Goal: Task Accomplishment & Management: Complete application form

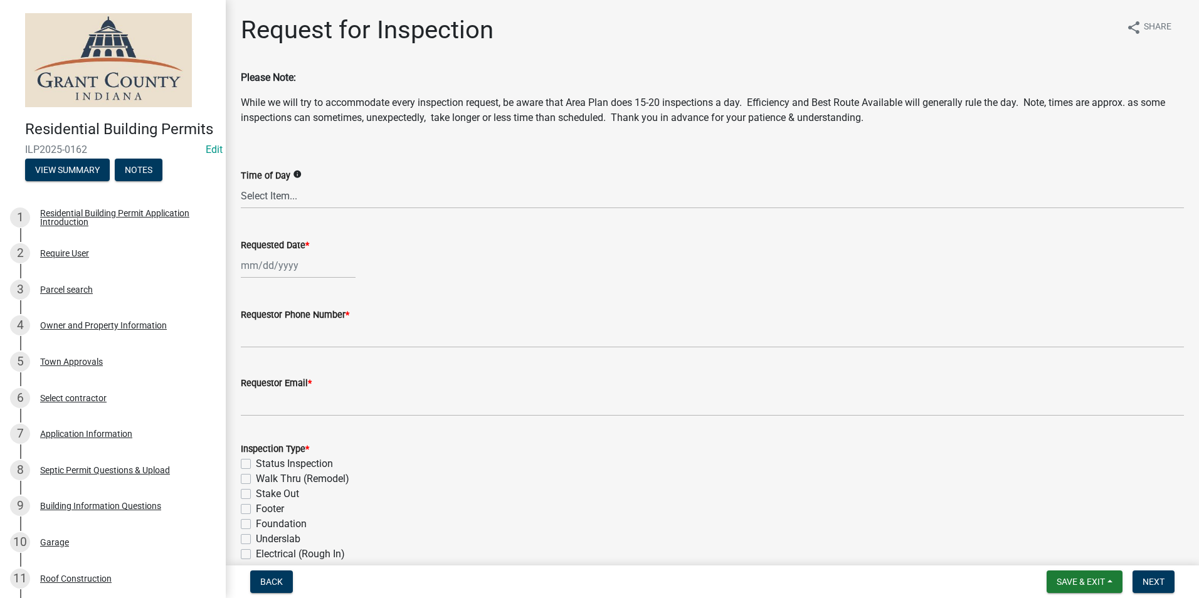
select select "8"
select select "2025"
click at [265, 270] on div "[PERSON_NAME] Feb Mar Apr [PERSON_NAME][DATE] Oct Nov [DATE] 1526 1527 1528 152…" at bounding box center [298, 266] width 115 height 26
click at [291, 387] on div "20" at bounding box center [293, 392] width 20 height 20
type input "[DATE]"
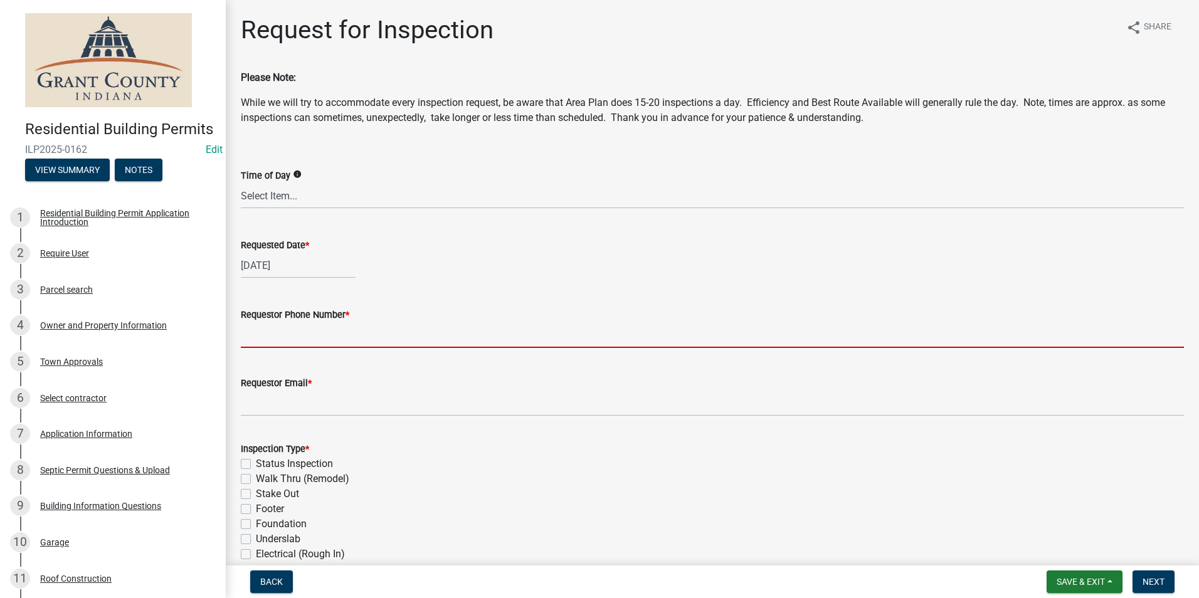
click at [263, 337] on input "Requestor Phone Number *" at bounding box center [712, 335] width 943 height 26
type input "7656684765"
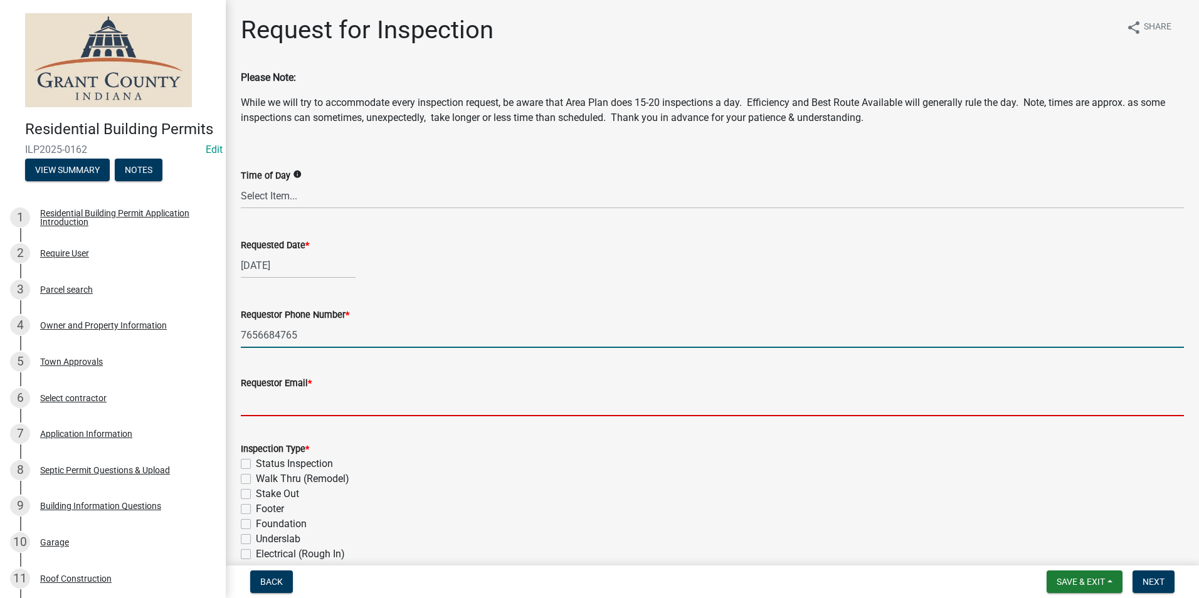
type input "[EMAIL_ADDRESS][DOMAIN_NAME]"
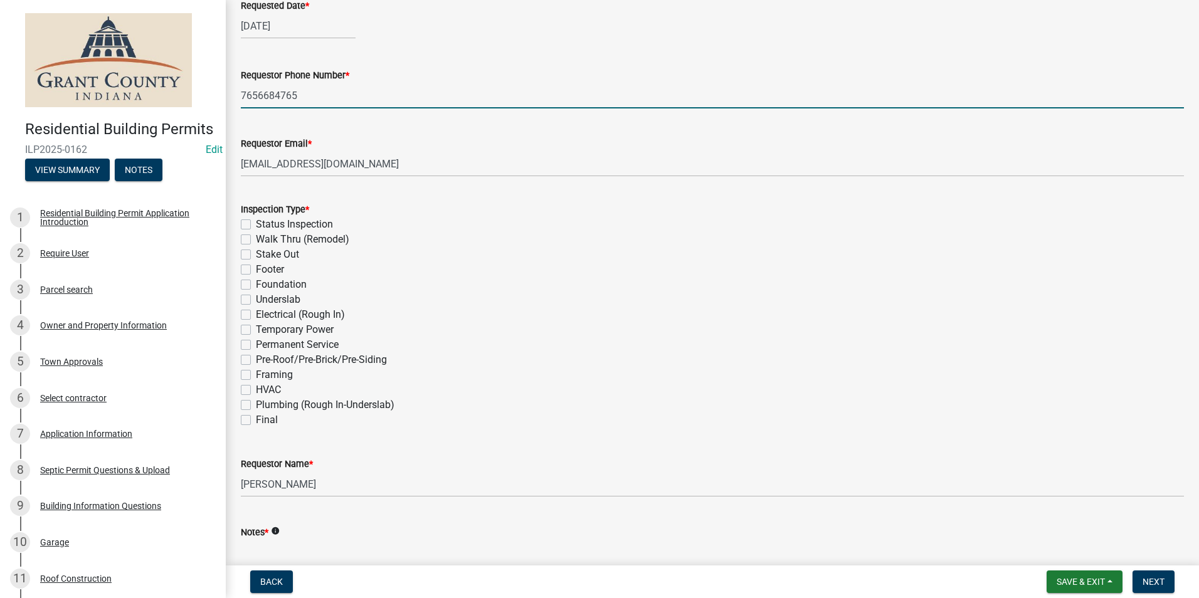
scroll to position [251, 0]
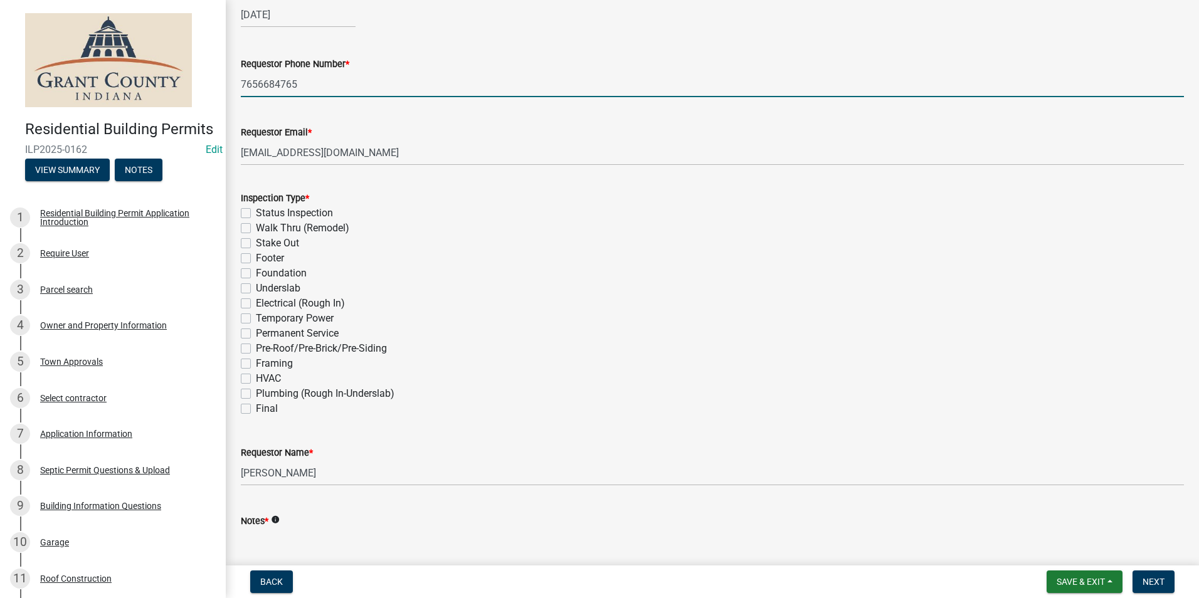
click at [256, 364] on label "Framing" at bounding box center [274, 363] width 37 height 15
click at [256, 364] on input "Framing" at bounding box center [260, 360] width 8 height 8
checkbox input "true"
checkbox input "false"
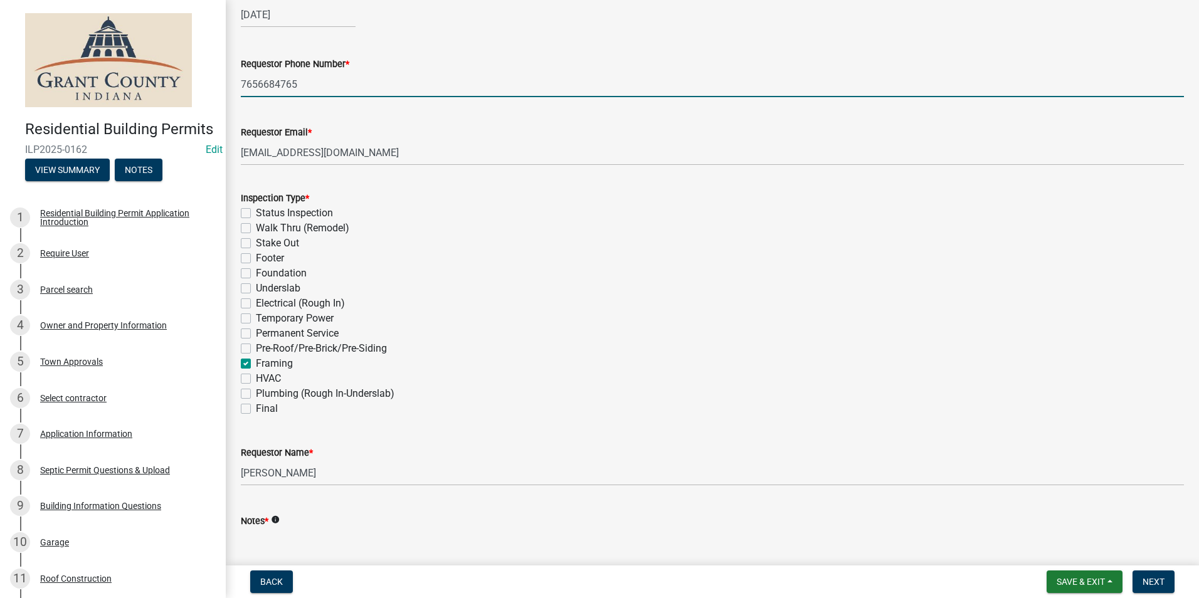
checkbox input "false"
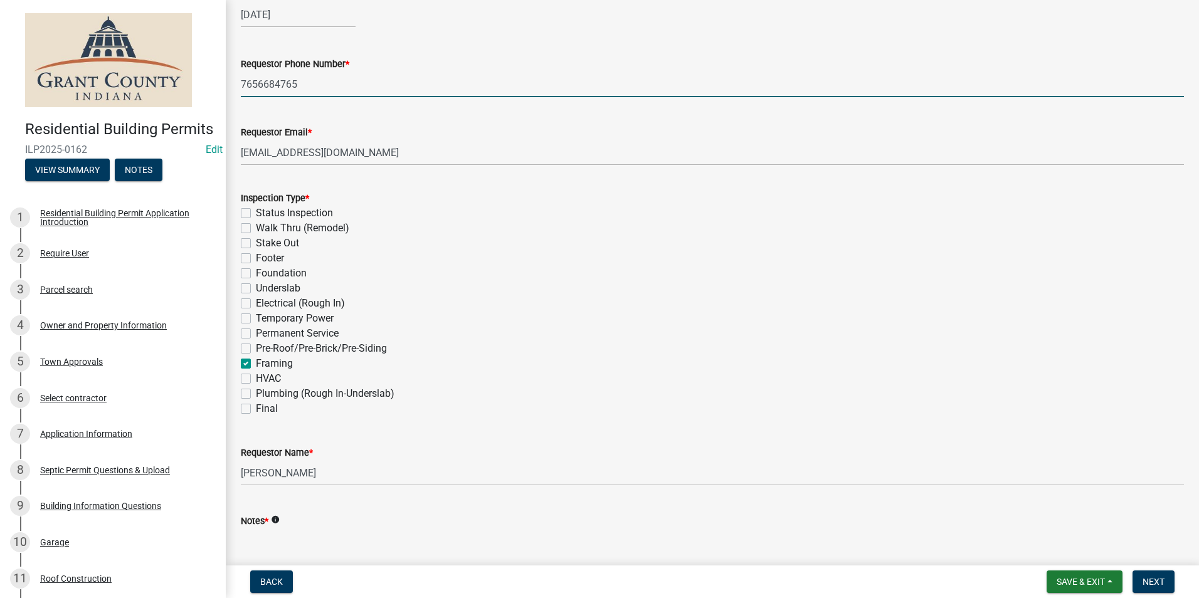
checkbox input "false"
checkbox input "true"
checkbox input "false"
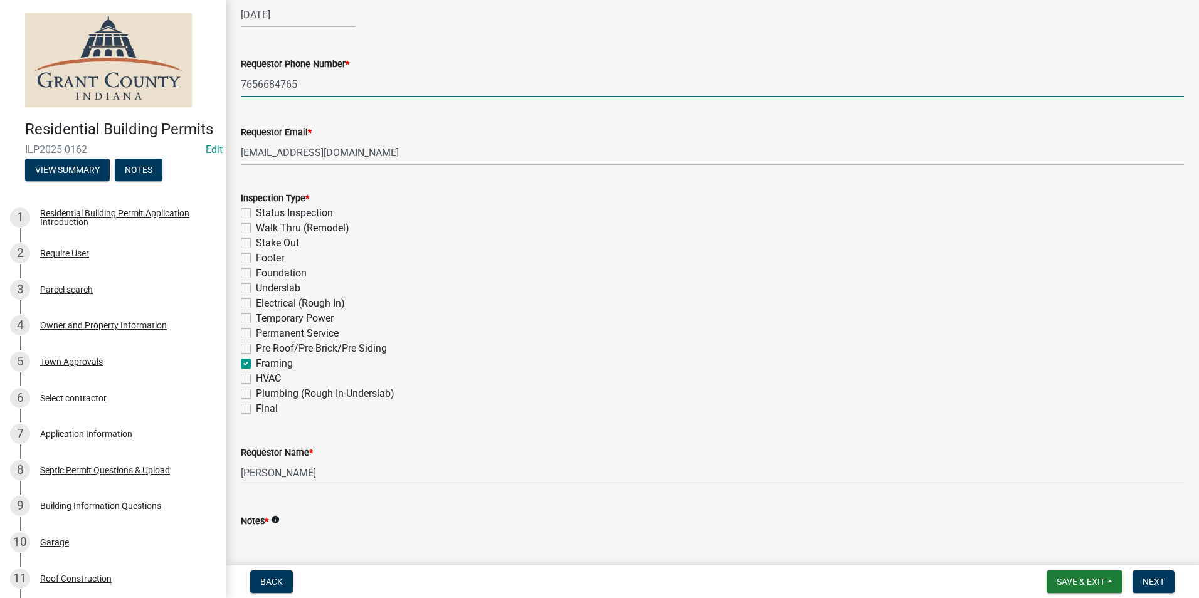
checkbox input "false"
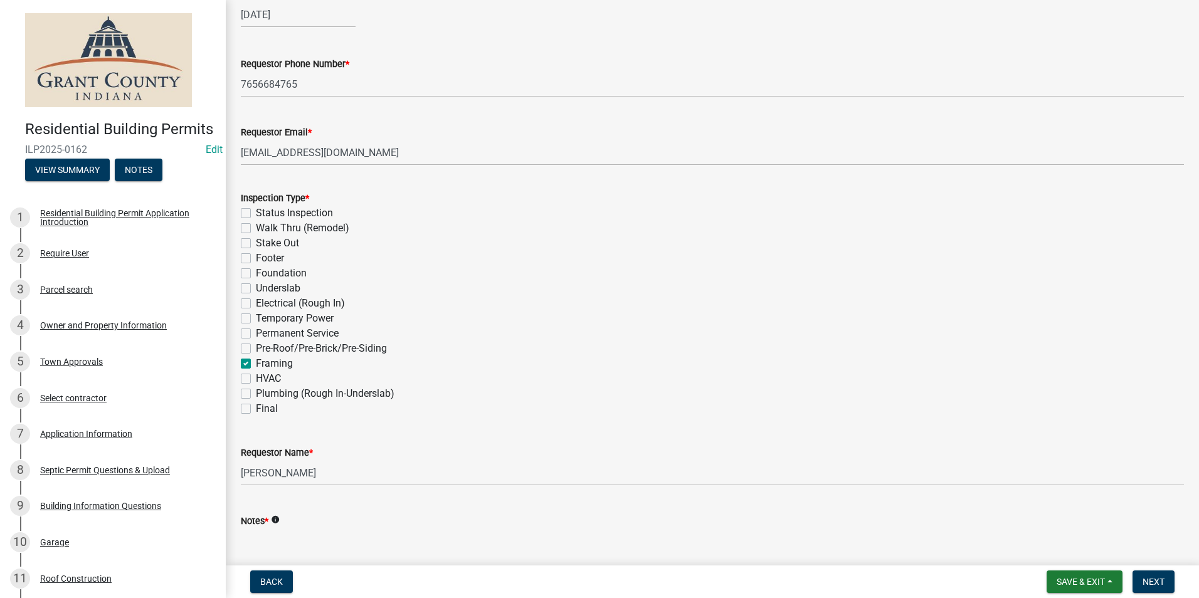
click at [256, 351] on label "Pre-Roof/Pre-Brick/Pre-Siding" at bounding box center [321, 348] width 131 height 15
click at [256, 349] on input "Pre-Roof/Pre-Brick/Pre-Siding" at bounding box center [260, 345] width 8 height 8
checkbox input "true"
checkbox input "false"
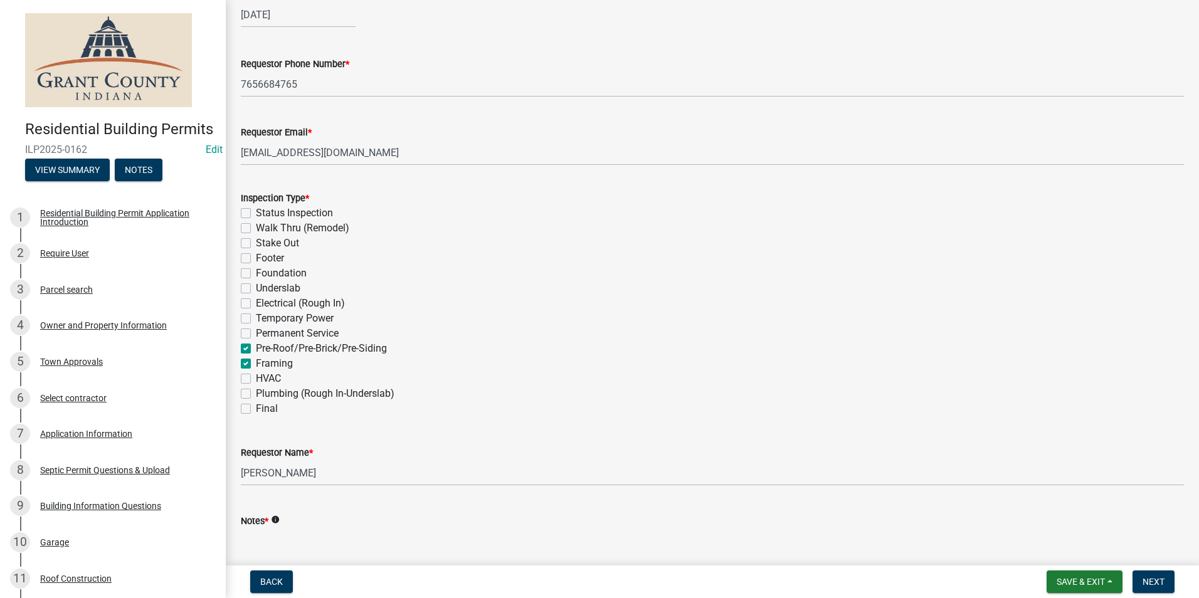
checkbox input "false"
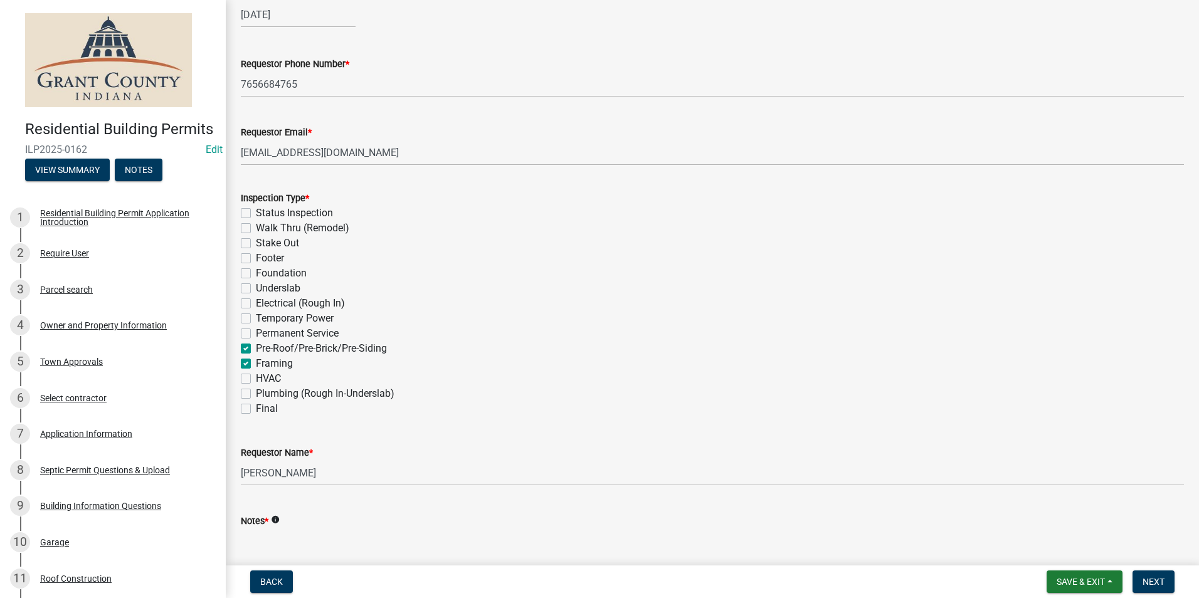
checkbox input "false"
checkbox input "true"
checkbox input "false"
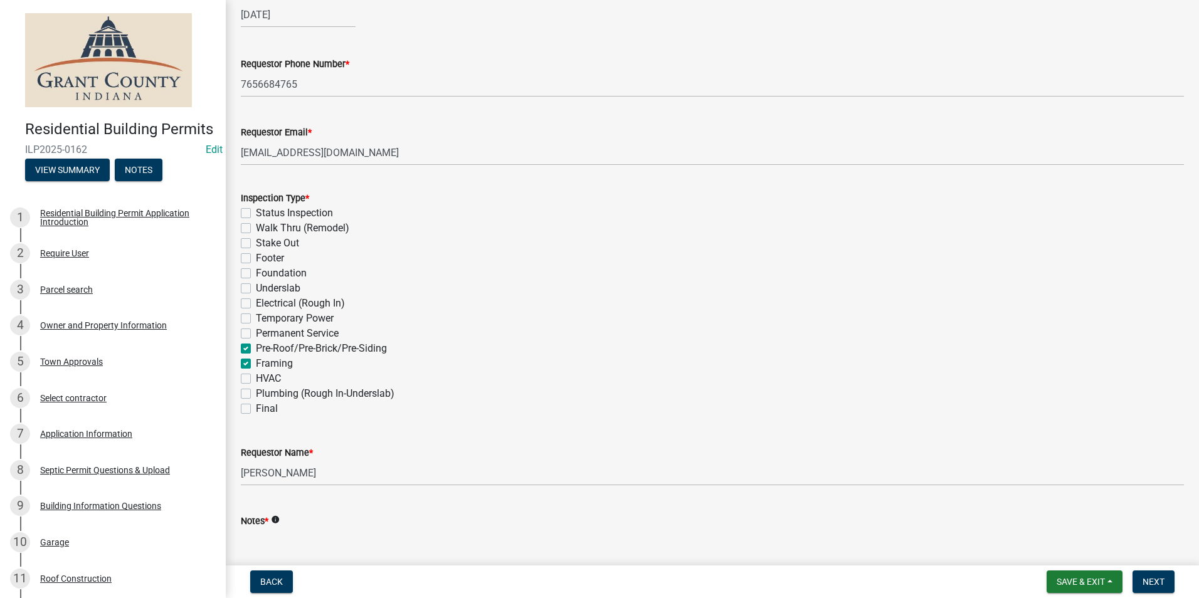
checkbox input "false"
click at [1155, 577] on span "Next" at bounding box center [1153, 582] width 22 height 10
click at [1158, 582] on span "Next" at bounding box center [1153, 582] width 22 height 10
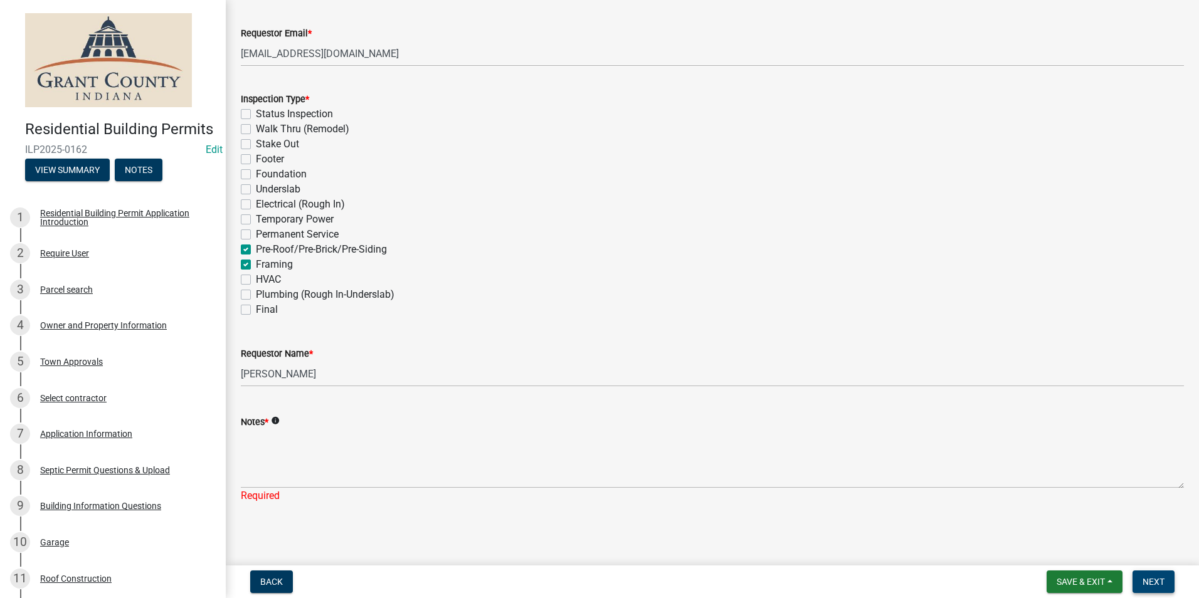
scroll to position [352, 0]
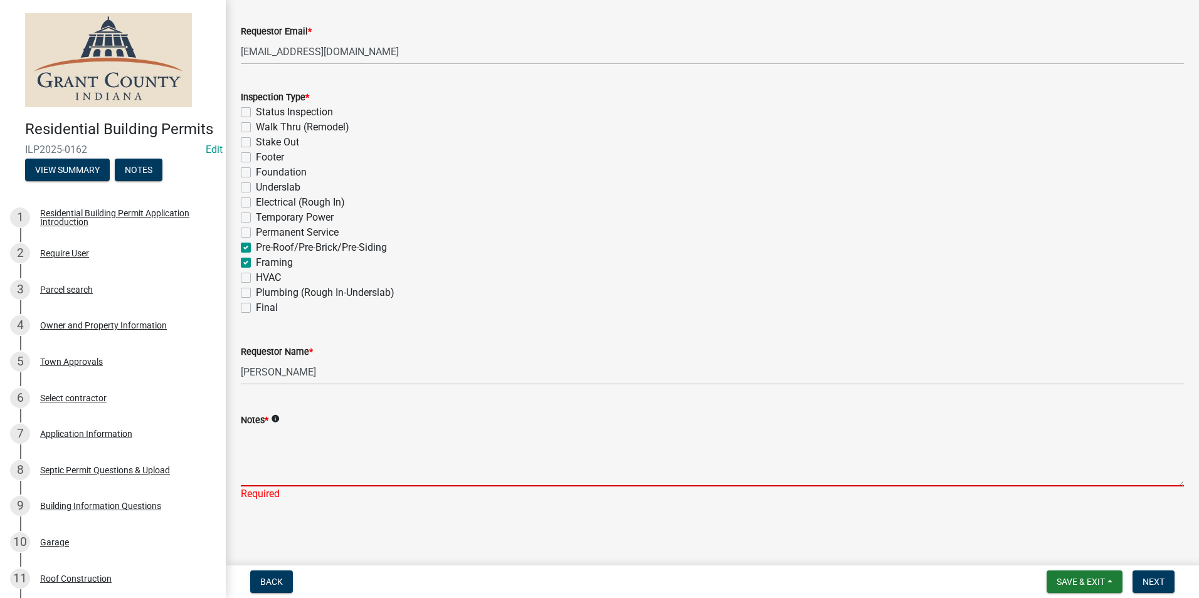
click at [258, 462] on textarea "Notes *" at bounding box center [712, 457] width 943 height 59
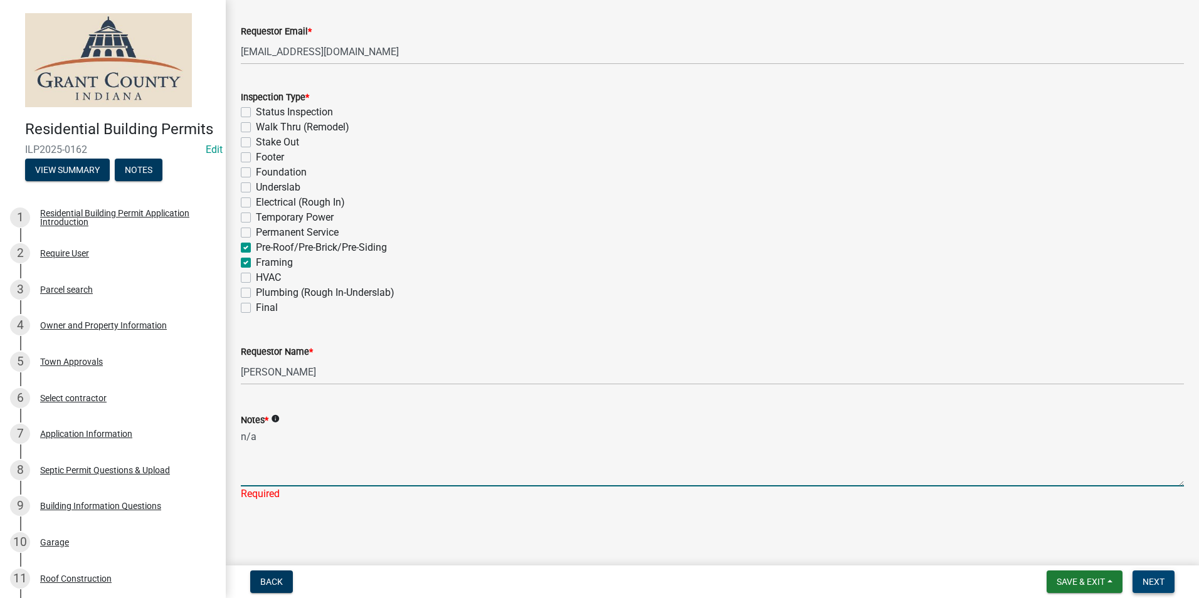
type textarea "n/a"
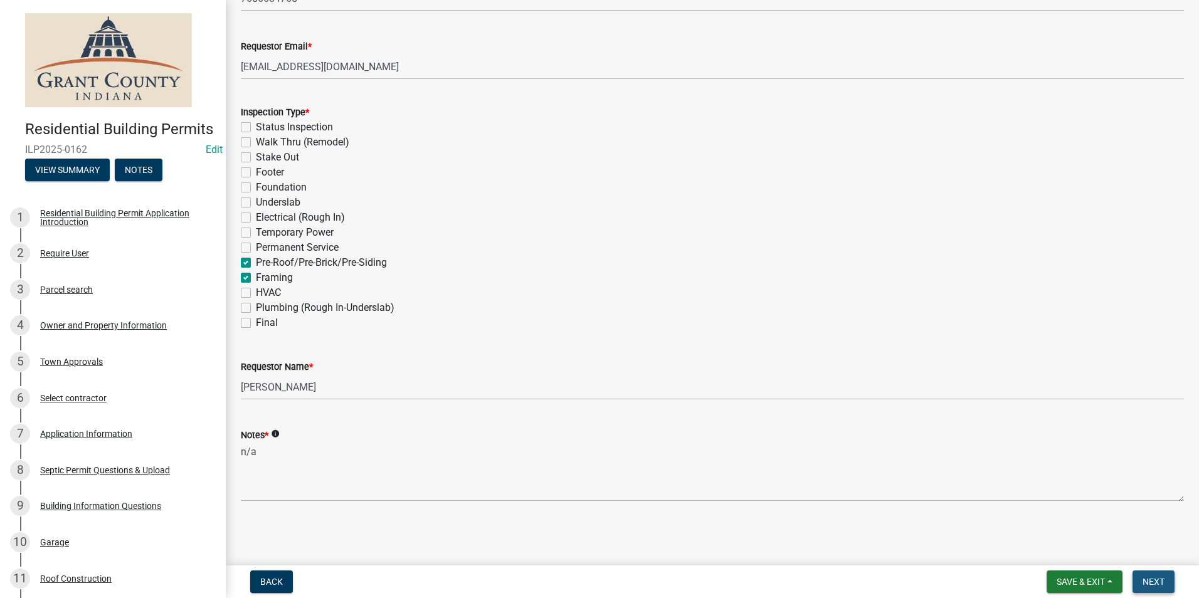
click at [1153, 582] on span "Next" at bounding box center [1153, 582] width 22 height 10
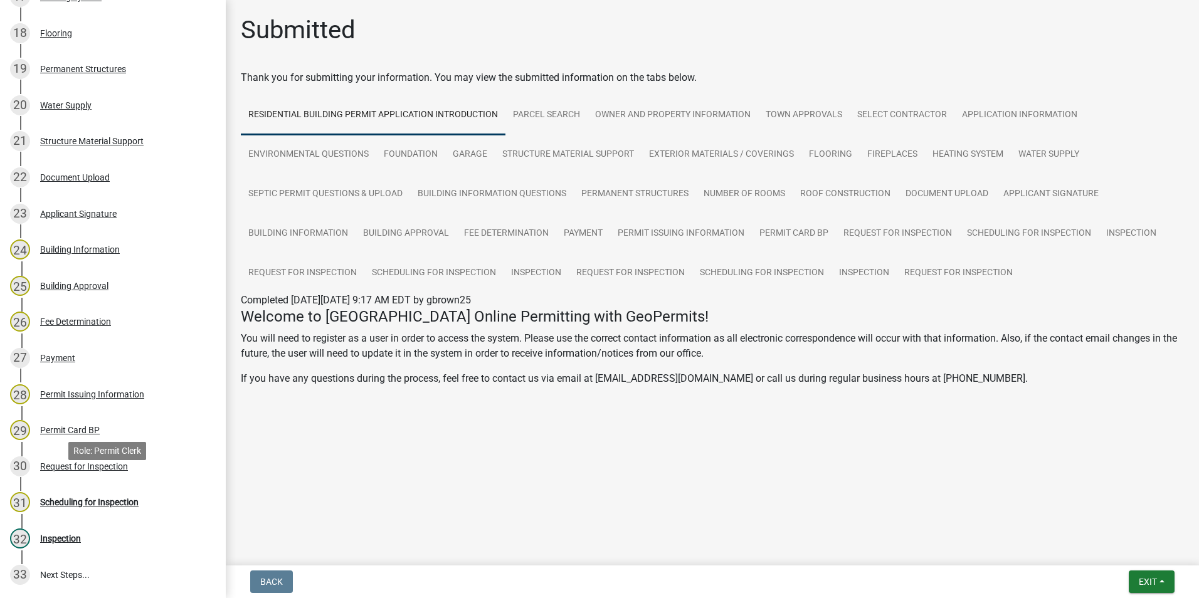
scroll to position [927, 0]
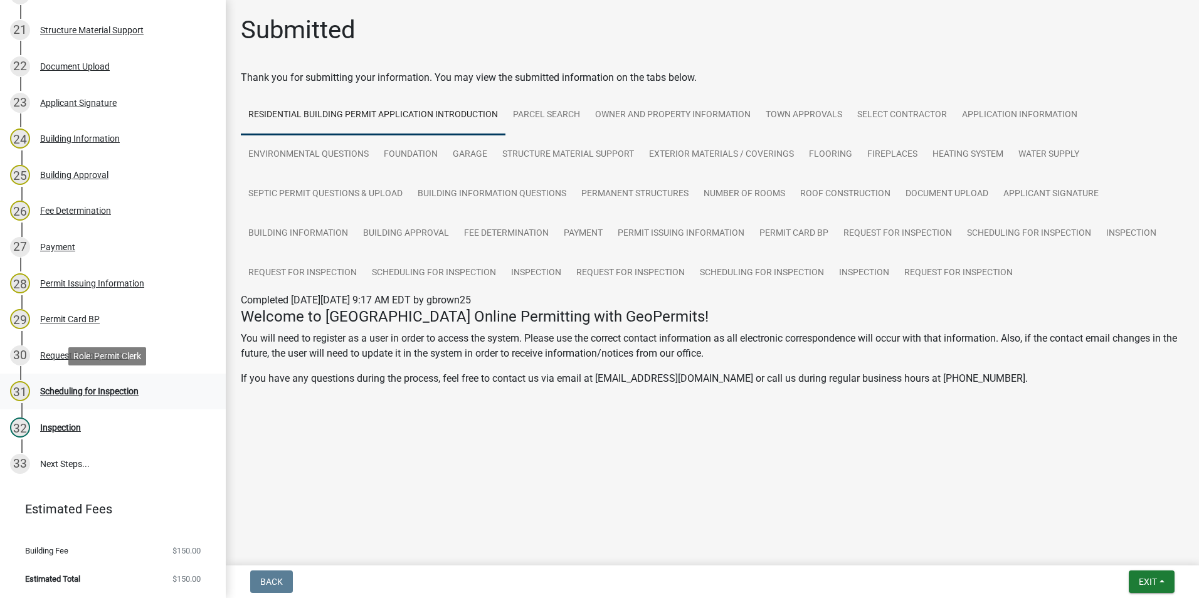
click at [93, 387] on div "Scheduling for Inspection" at bounding box center [89, 391] width 98 height 9
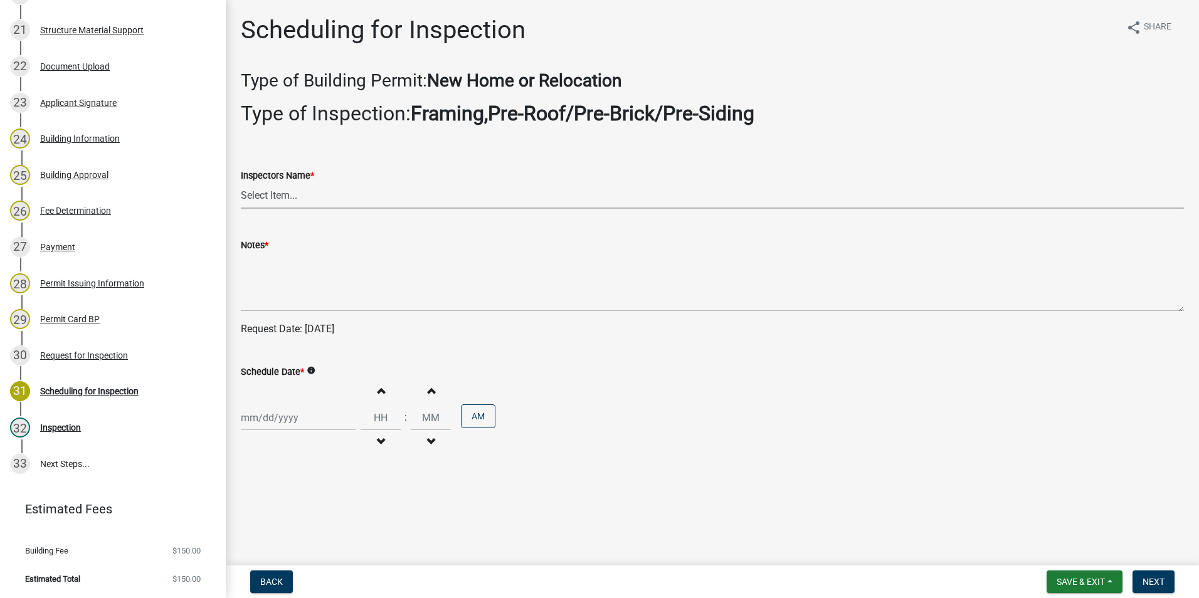
click at [277, 193] on select "Select Item... rberryhill ([PERSON_NAME]) [PERSON_NAME] ([PERSON_NAME]) BBenefi…" at bounding box center [712, 196] width 943 height 26
select select "d7f9a44a-d2ea-4d3c-83b3-1aa71c950bd5"
click at [241, 183] on select "Select Item... rberryhill ([PERSON_NAME]) [PERSON_NAME] ([PERSON_NAME]) BBenefi…" at bounding box center [712, 196] width 943 height 26
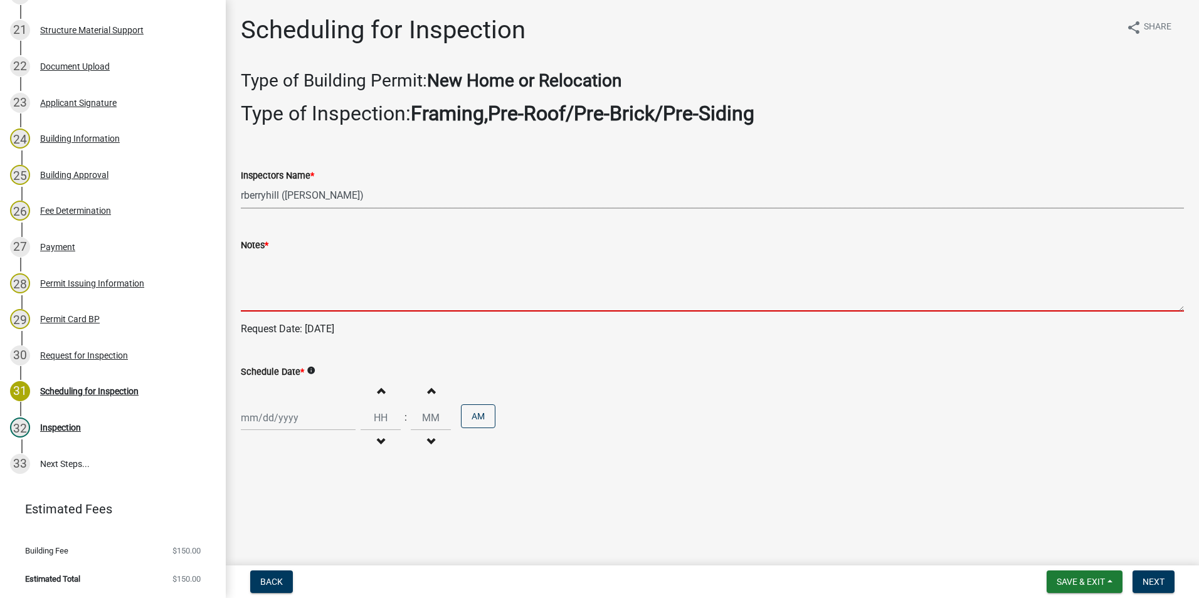
click at [251, 290] on textarea "Notes *" at bounding box center [712, 282] width 943 height 59
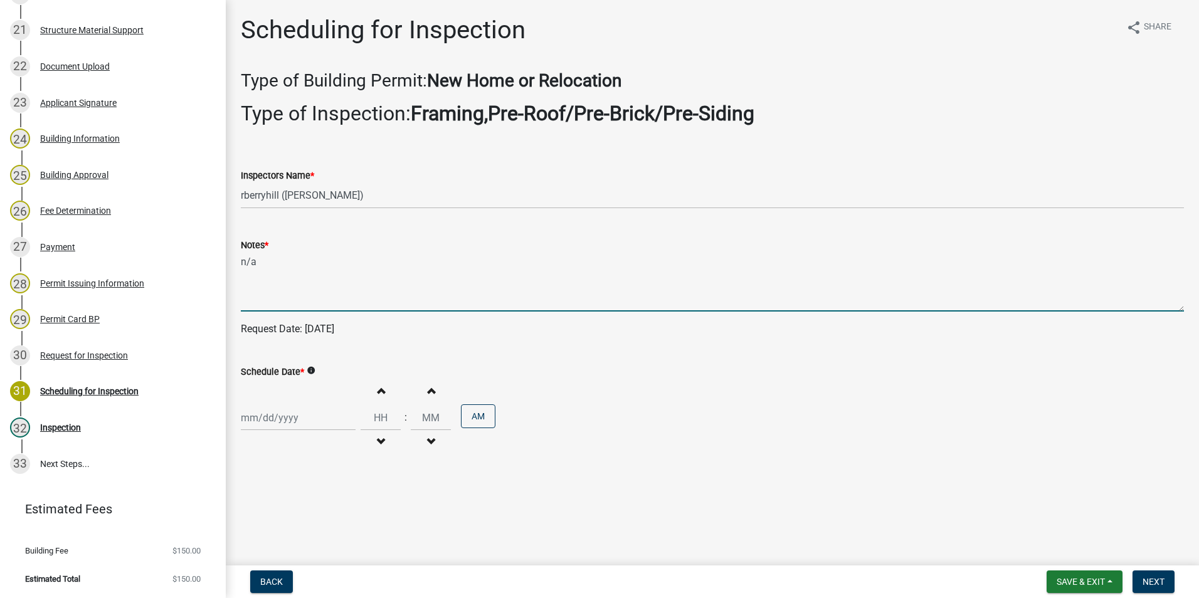
type textarea "n/a"
click at [275, 422] on div at bounding box center [298, 418] width 115 height 26
select select "8"
select select "2025"
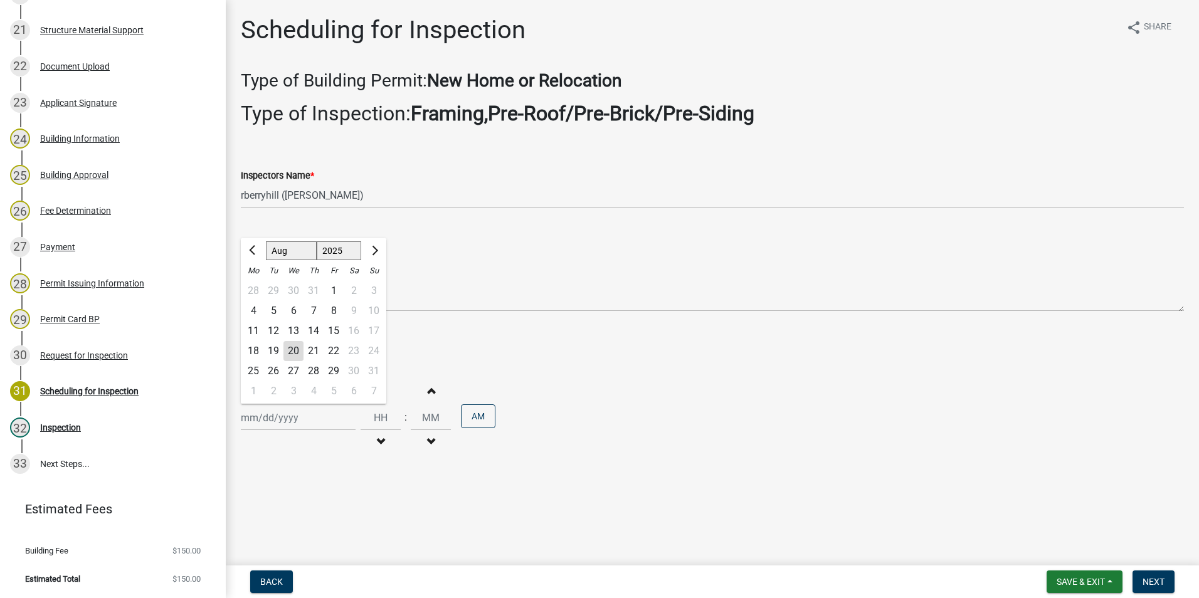
click at [295, 351] on div "20" at bounding box center [293, 351] width 20 height 20
type input "[DATE]"
click at [1164, 582] on span "Next" at bounding box center [1153, 582] width 22 height 10
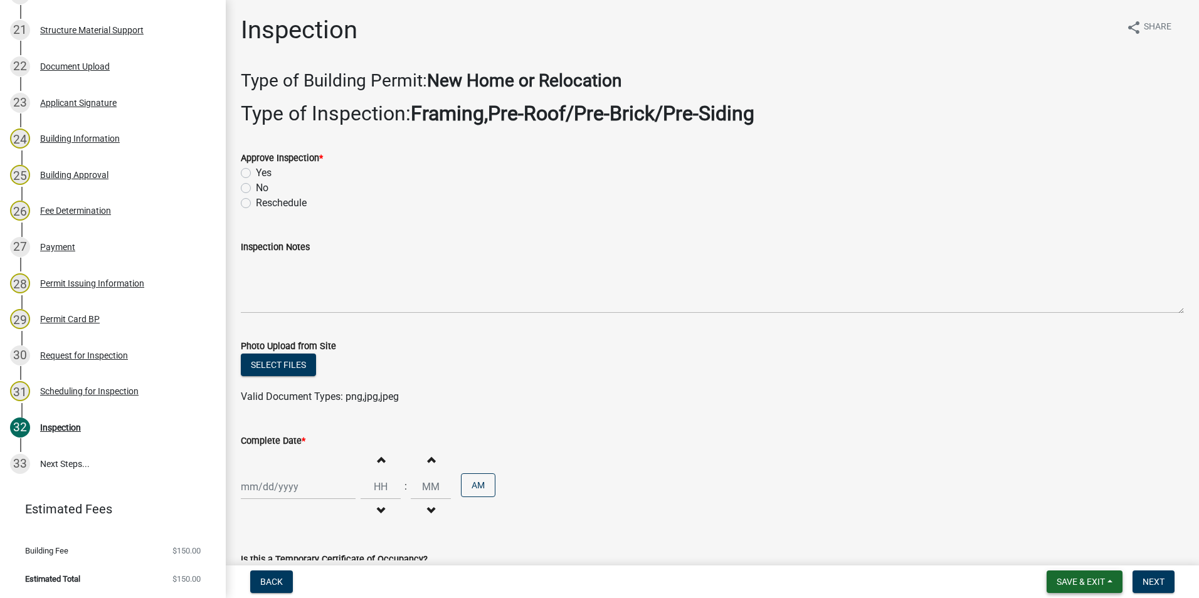
click at [1080, 581] on span "Save & Exit" at bounding box center [1080, 582] width 48 height 10
click at [1051, 544] on button "Save & Exit" at bounding box center [1072, 549] width 100 height 30
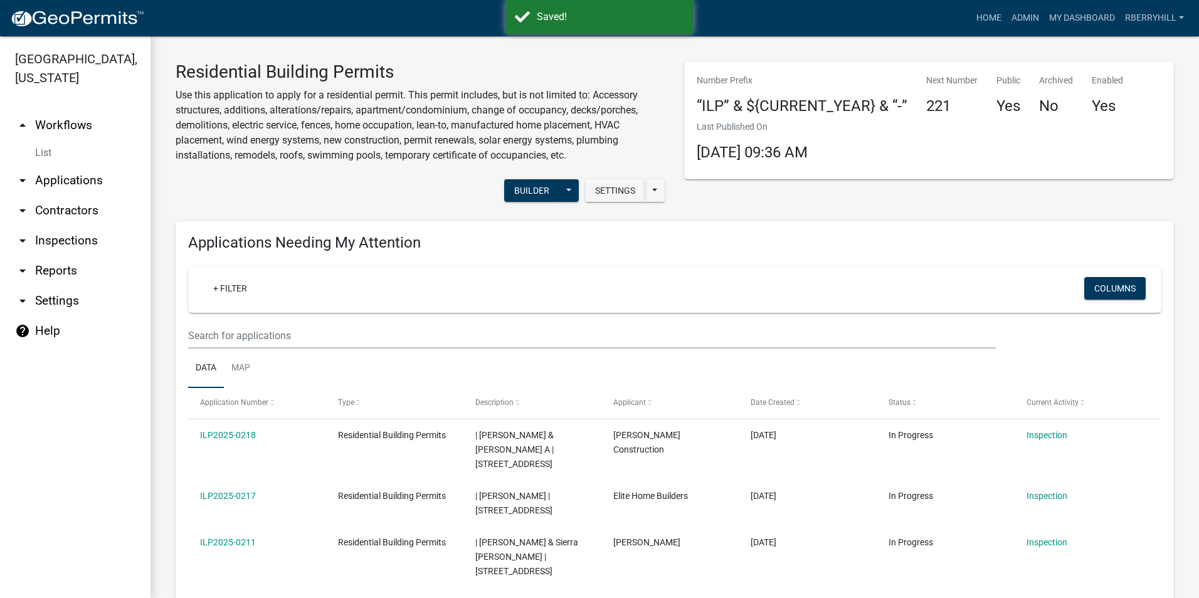
click at [75, 226] on link "arrow_drop_down Inspections" at bounding box center [75, 241] width 150 height 30
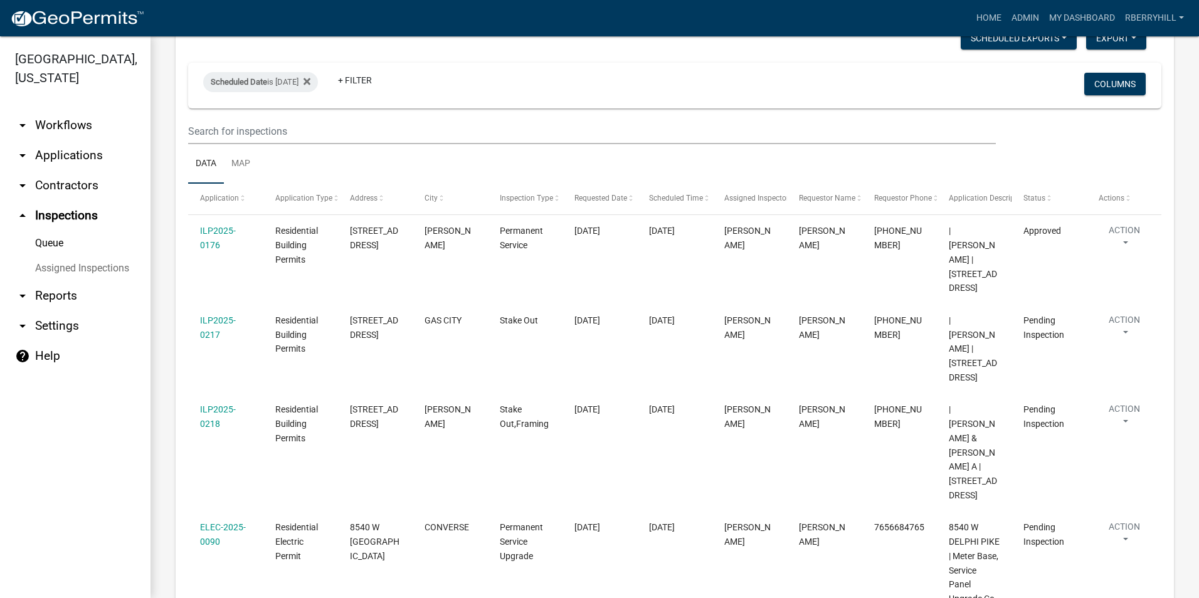
scroll to position [26, 0]
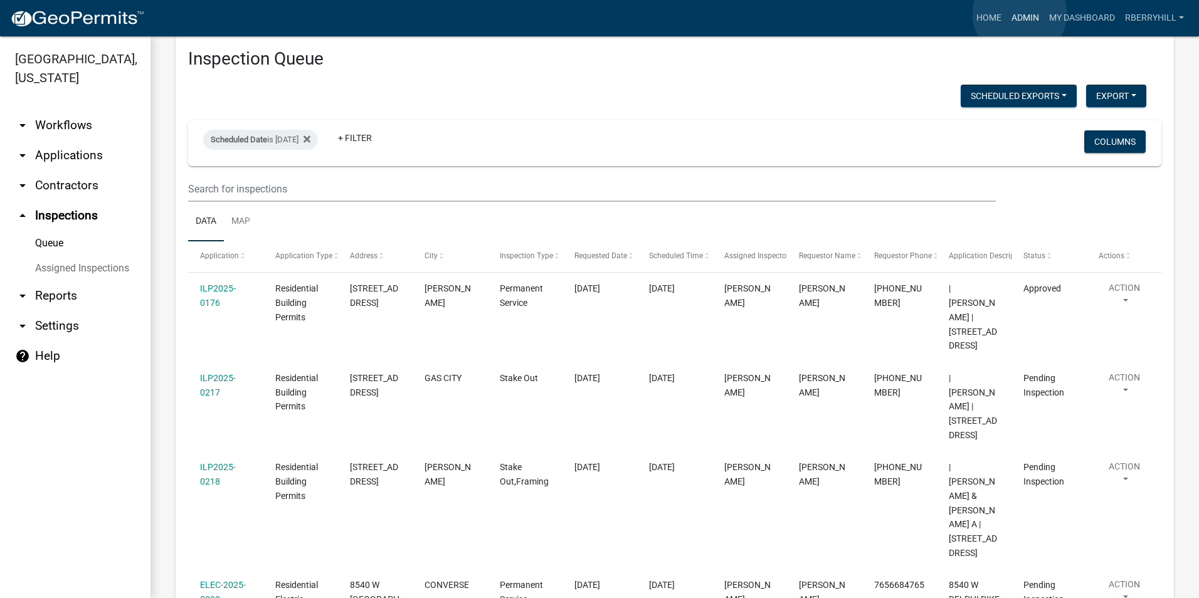
click at [1019, 14] on link "Admin" at bounding box center [1025, 18] width 38 height 24
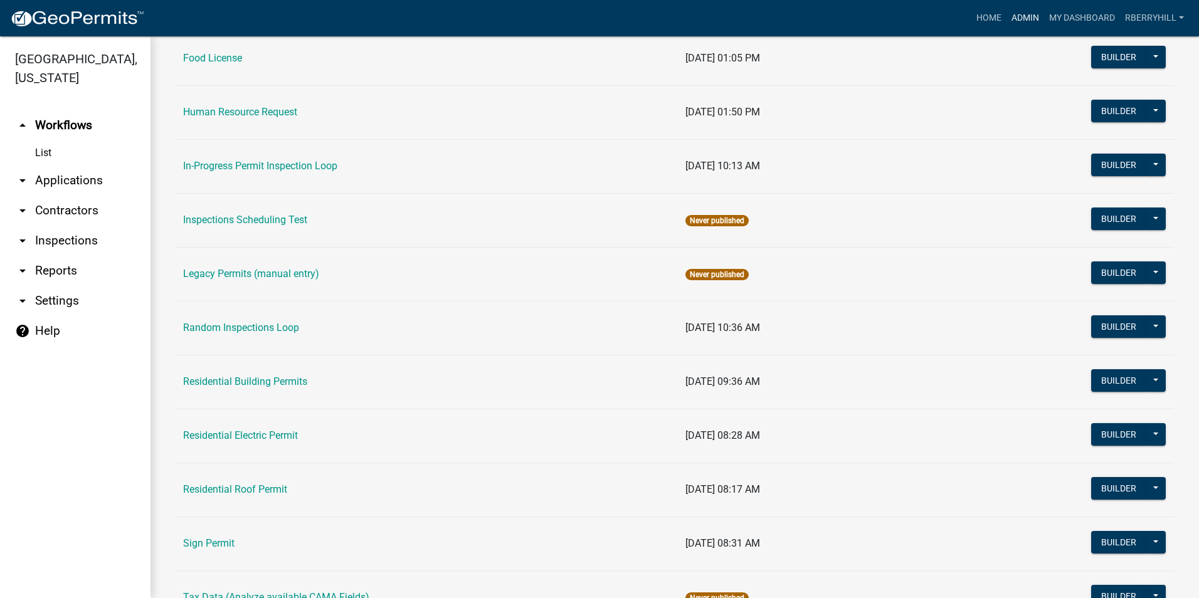
scroll to position [1003, 0]
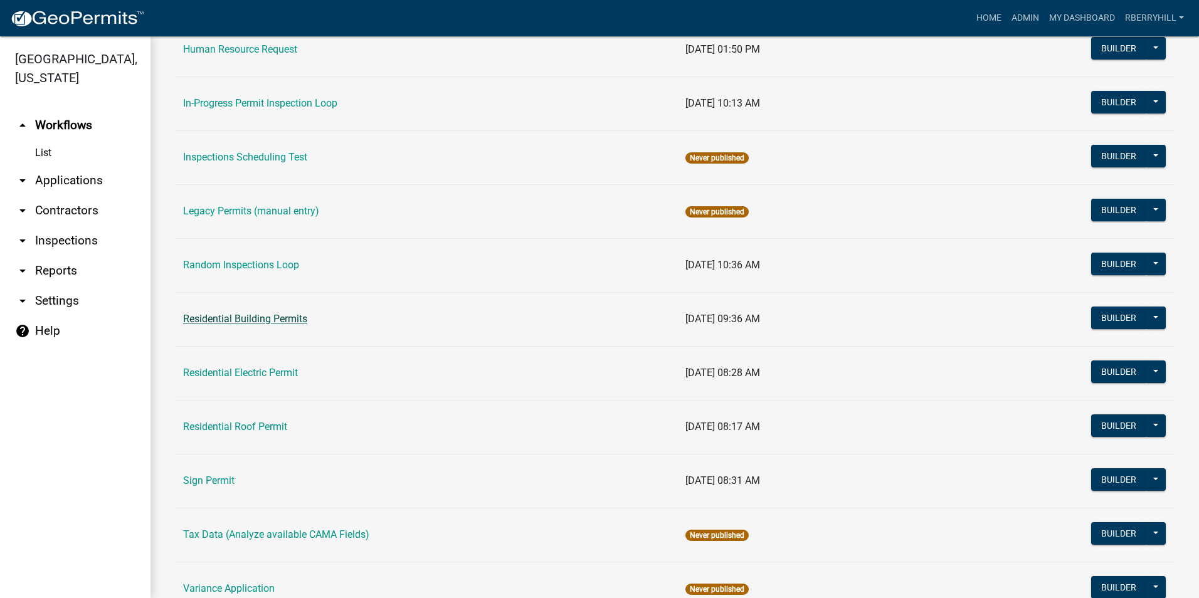
click at [245, 317] on link "Residential Building Permits" at bounding box center [245, 319] width 124 height 12
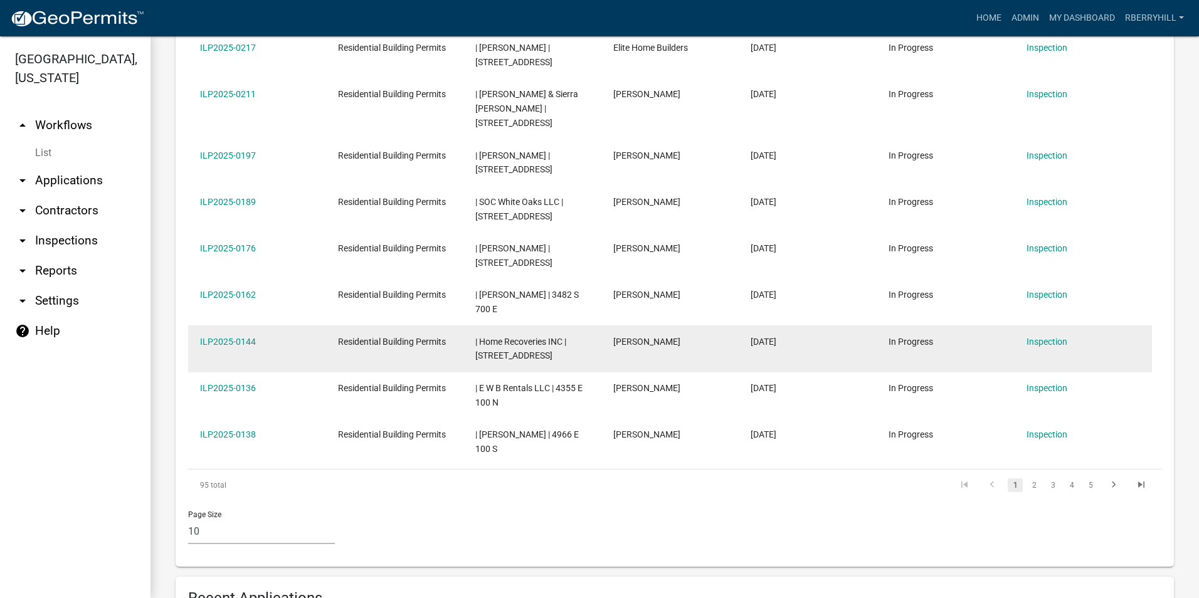
scroll to position [690, 0]
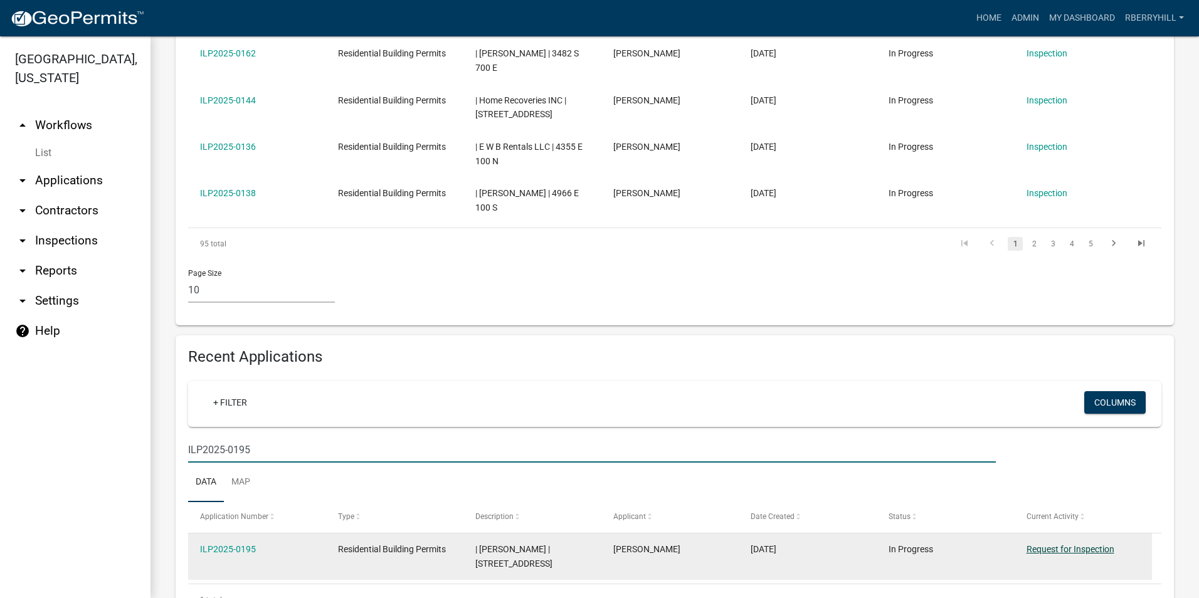
type input "ILP2025-0195"
click at [1084, 544] on link "Request for Inspection" at bounding box center [1070, 549] width 88 height 10
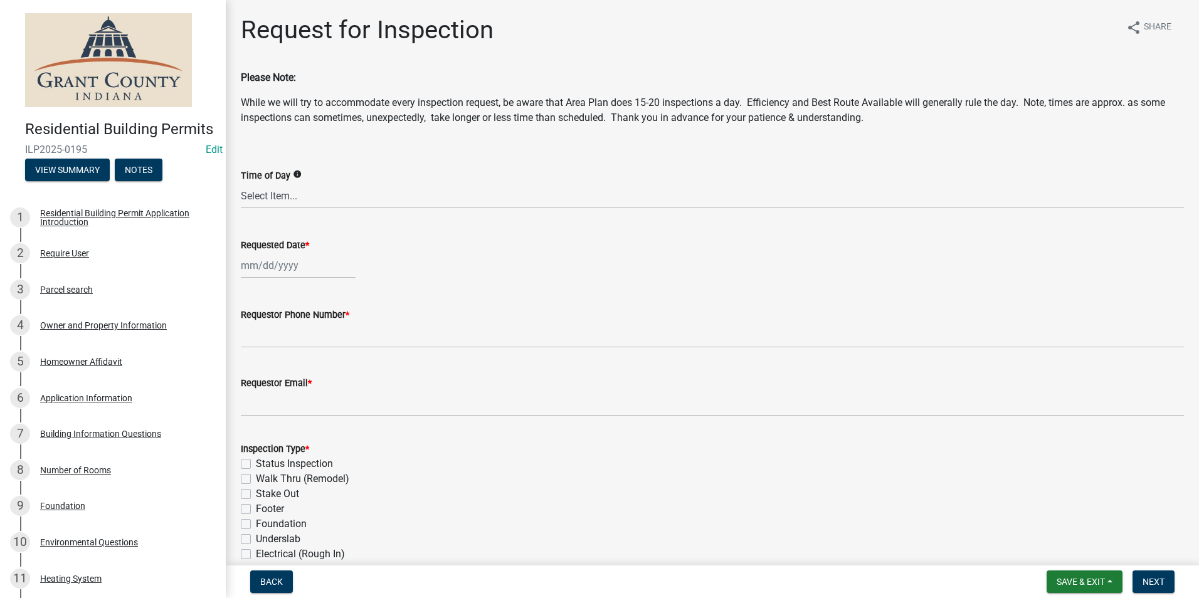
click at [260, 273] on div at bounding box center [298, 266] width 115 height 26
select select "8"
select select "2025"
click at [292, 391] on div "20" at bounding box center [293, 392] width 20 height 20
type input "[DATE]"
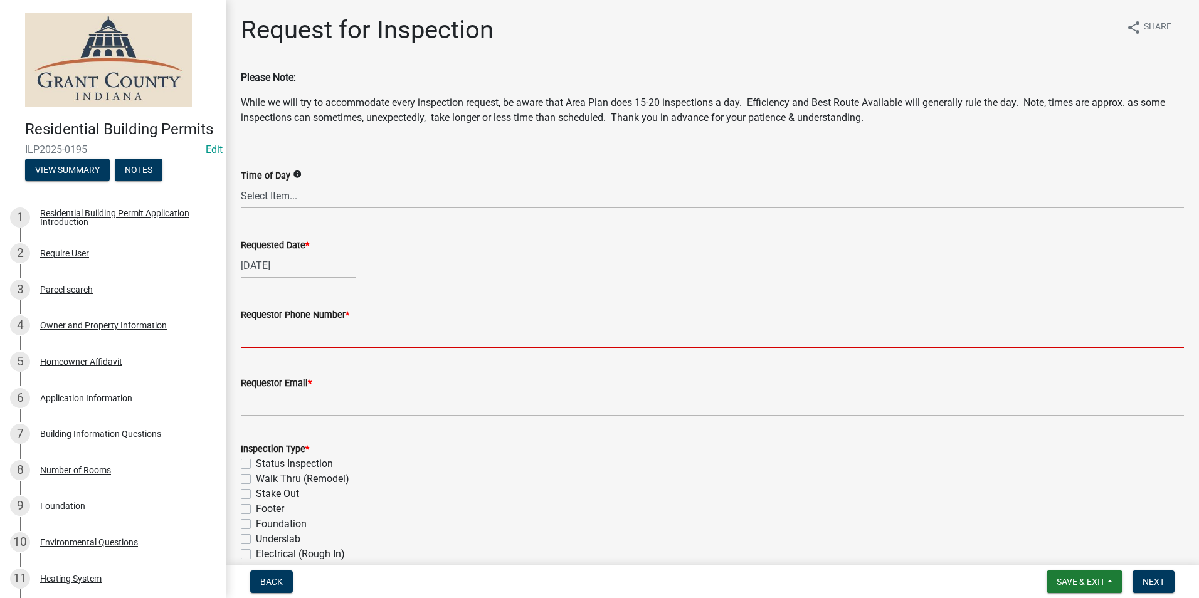
click at [281, 337] on input "Requestor Phone Number *" at bounding box center [712, 335] width 943 height 26
type input "7656684765"
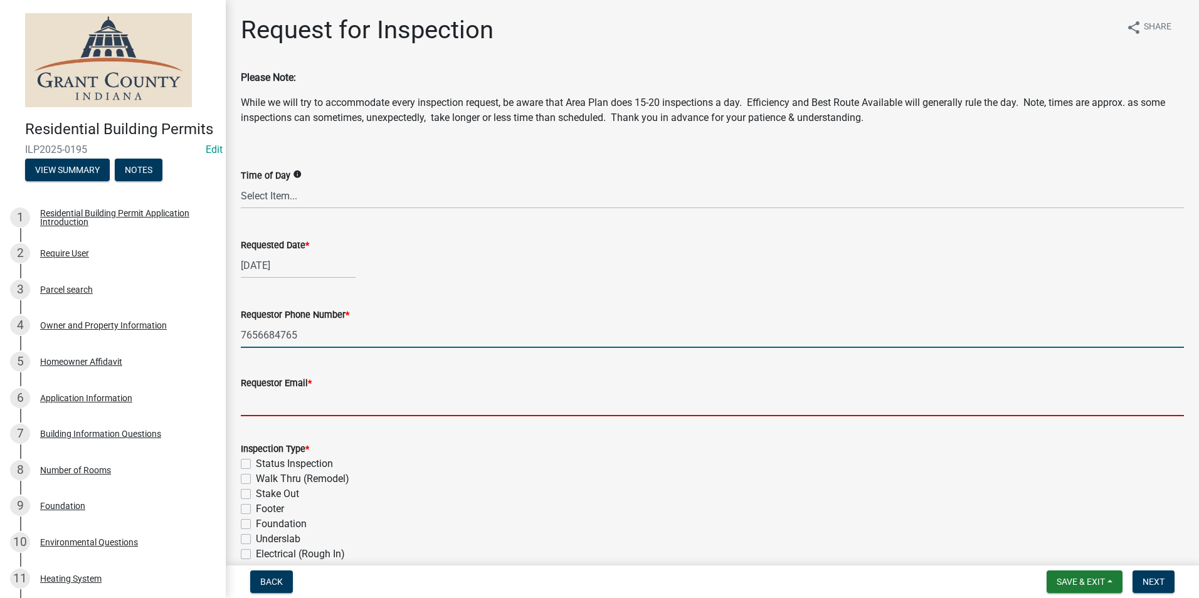
type input "[EMAIL_ADDRESS][DOMAIN_NAME]"
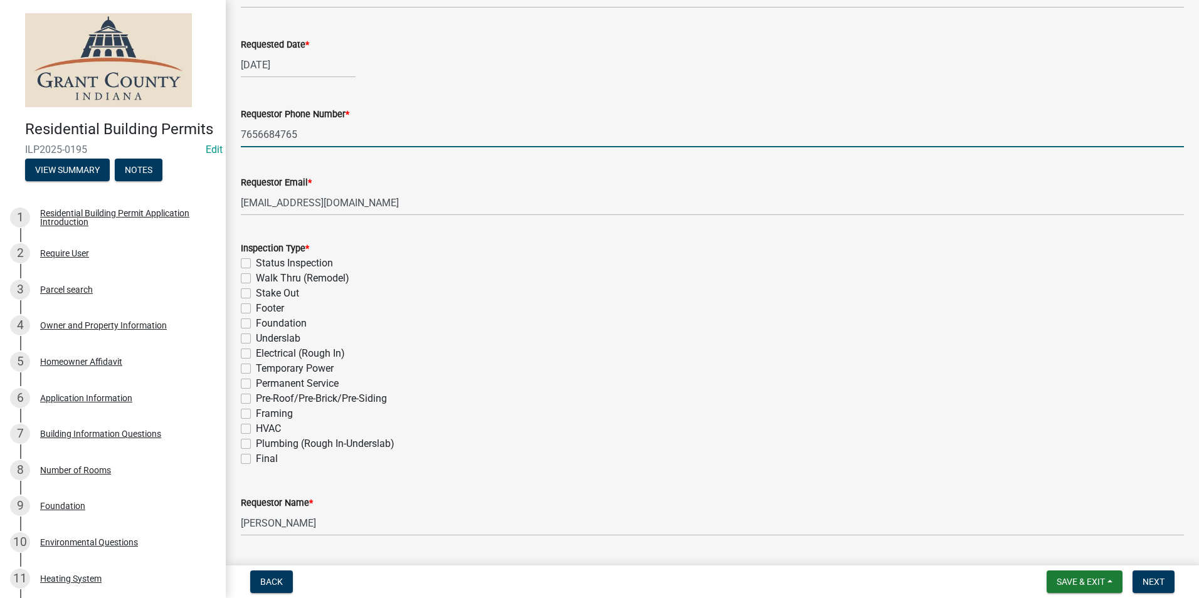
scroll to position [251, 0]
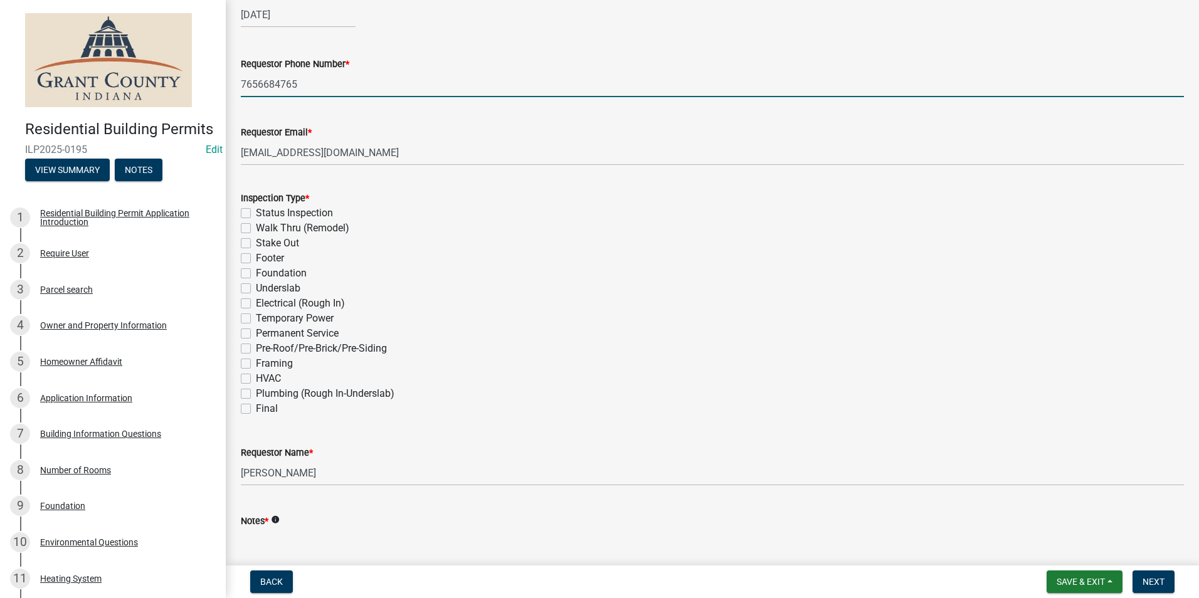
click at [256, 332] on label "Permanent Service" at bounding box center [297, 333] width 83 height 15
click at [256, 332] on input "Permanent Service" at bounding box center [260, 330] width 8 height 8
checkbox input "true"
checkbox input "false"
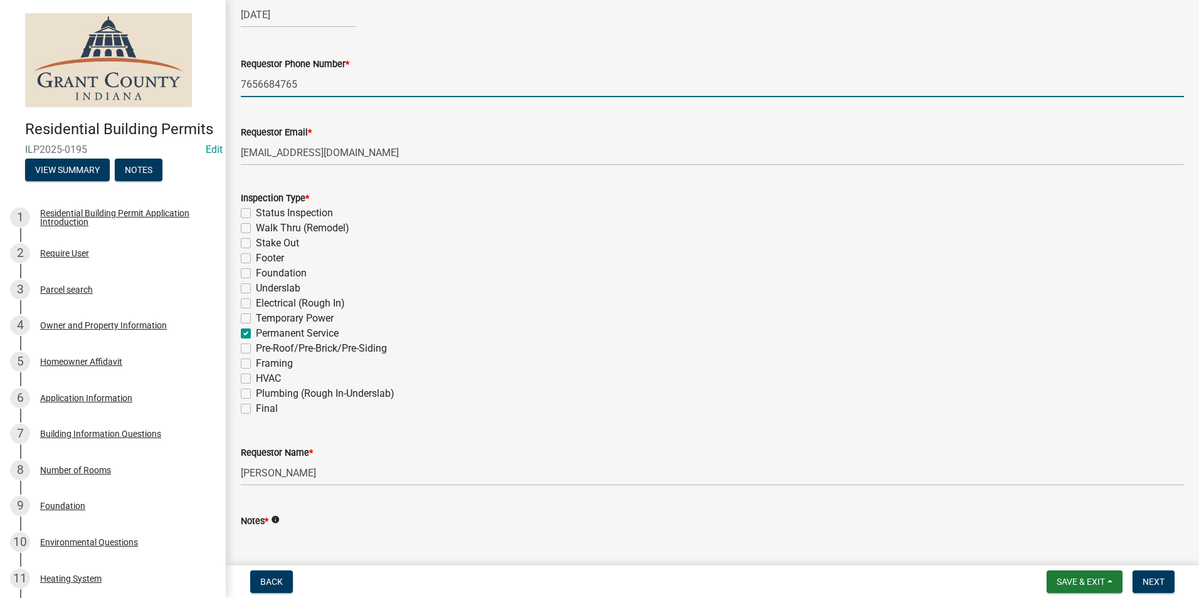
checkbox input "false"
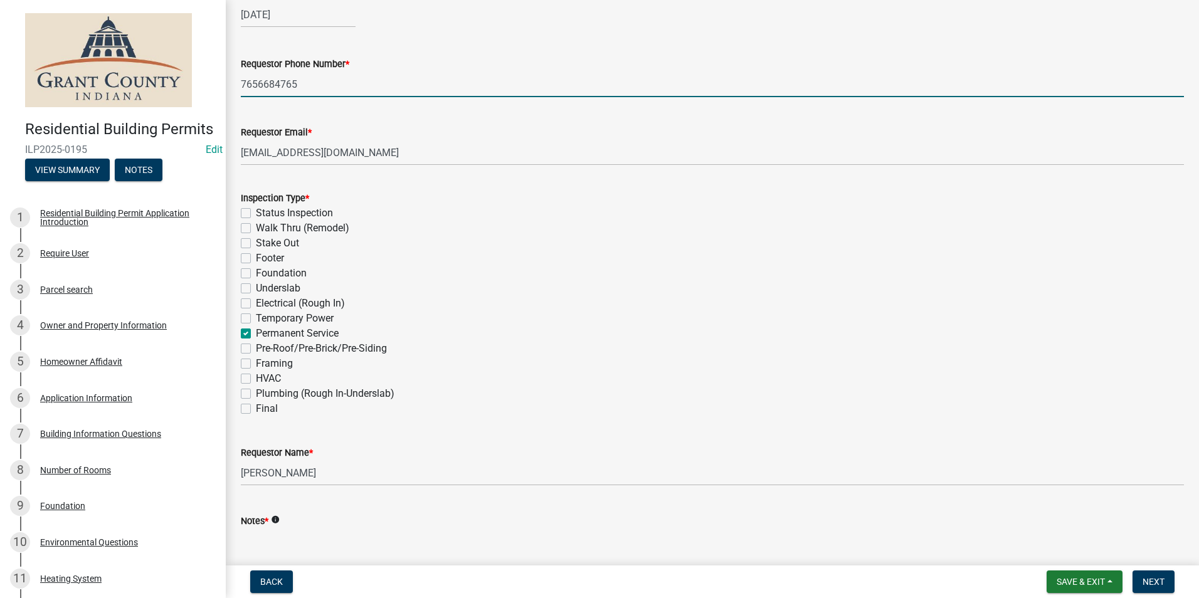
checkbox input "false"
checkbox input "true"
checkbox input "false"
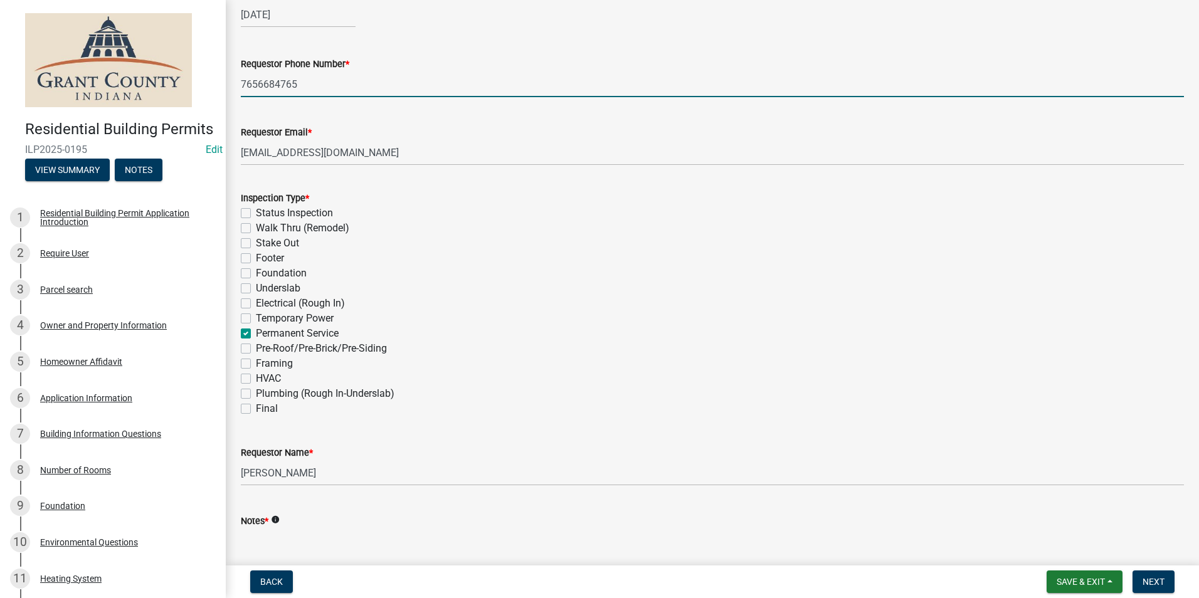
checkbox input "false"
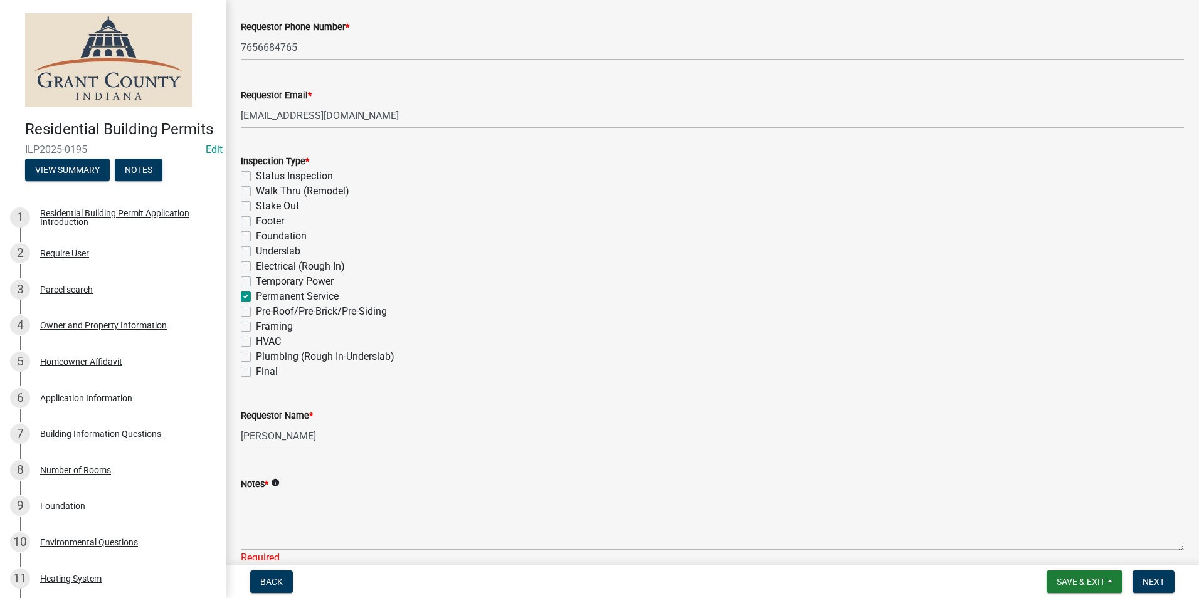
scroll to position [352, 0]
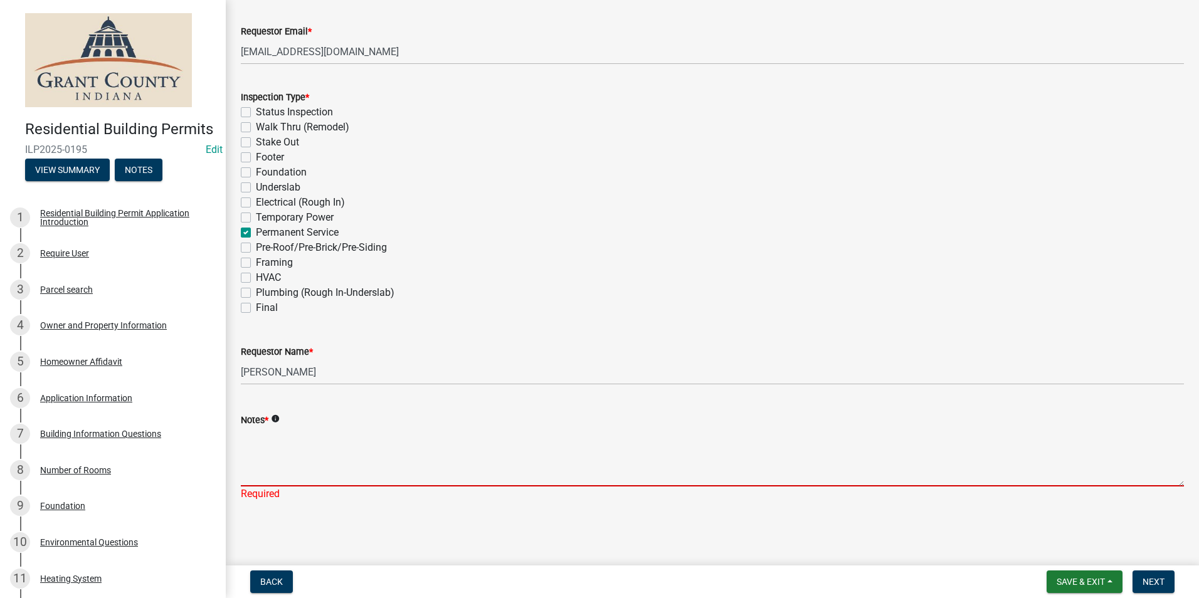
click at [268, 439] on textarea "Notes *" at bounding box center [712, 457] width 943 height 59
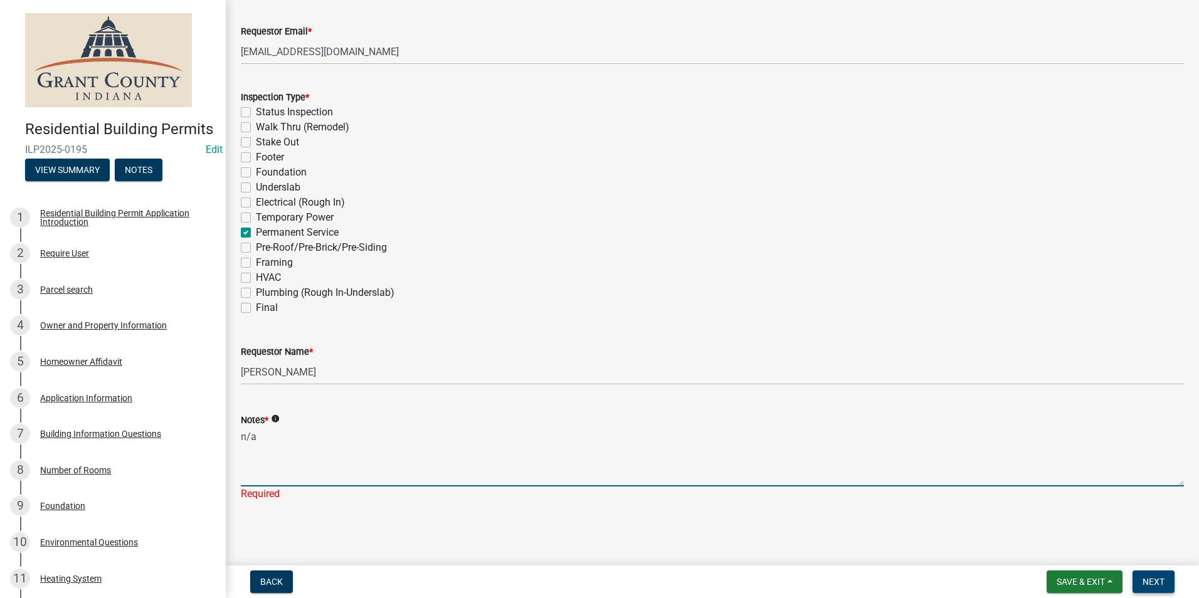
type textarea "n/a"
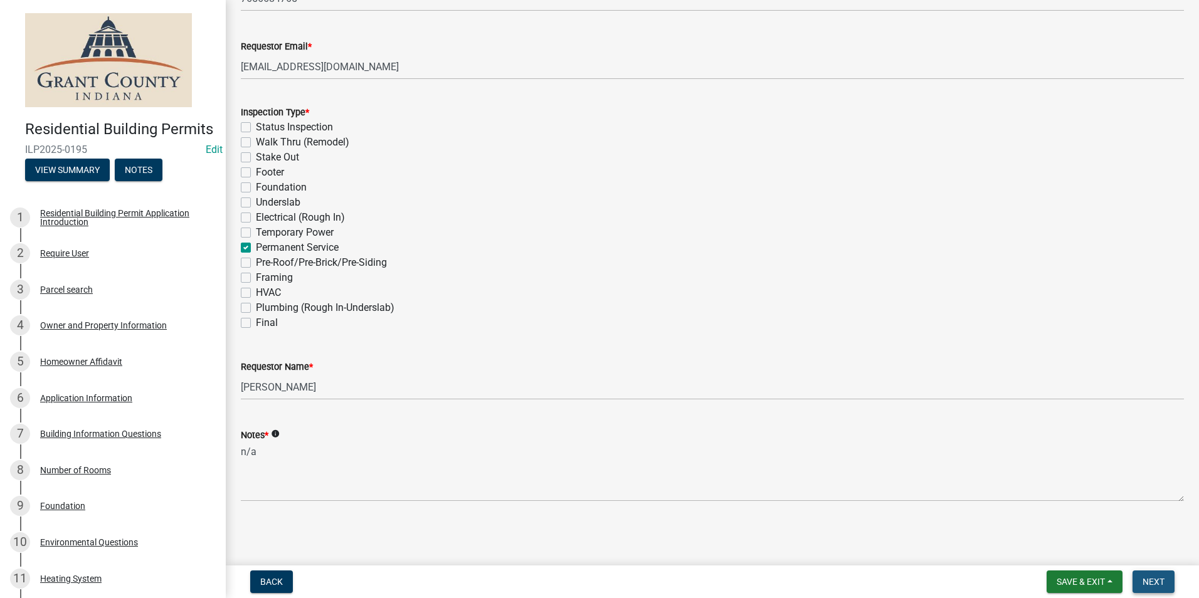
click at [1154, 579] on span "Next" at bounding box center [1153, 582] width 22 height 10
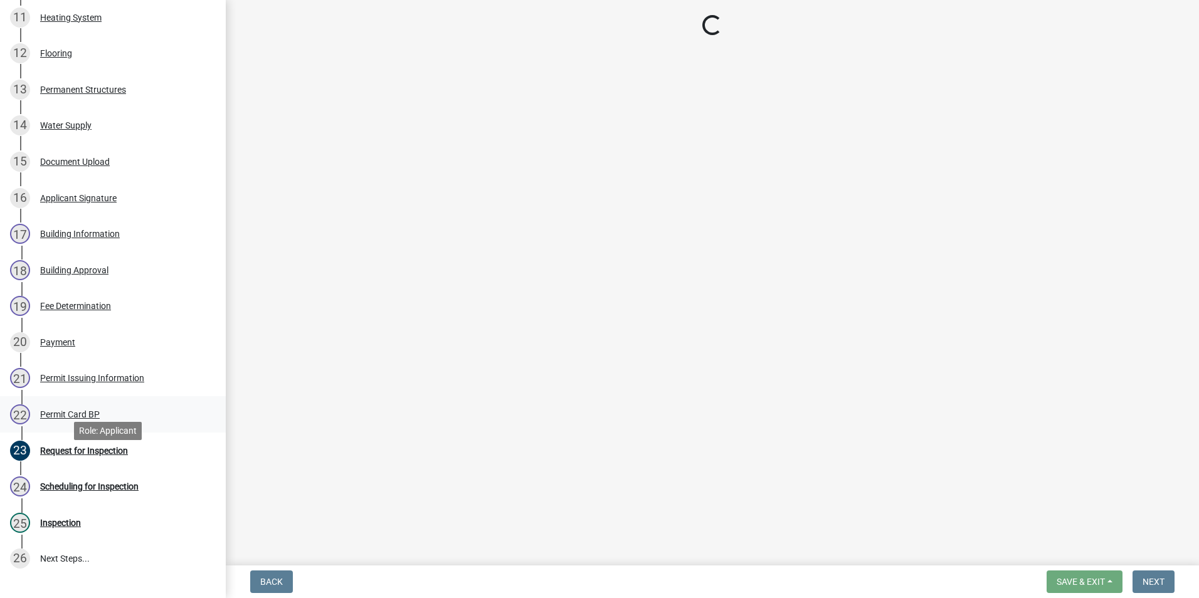
scroll to position [564, 0]
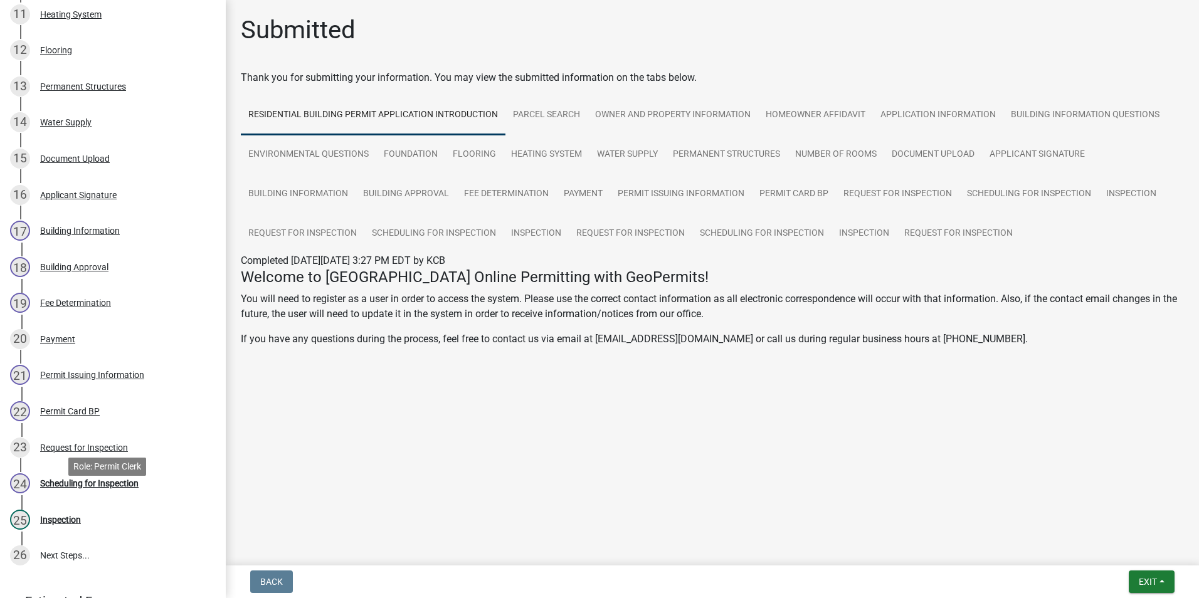
click at [116, 488] on div "Scheduling for Inspection" at bounding box center [89, 483] width 98 height 9
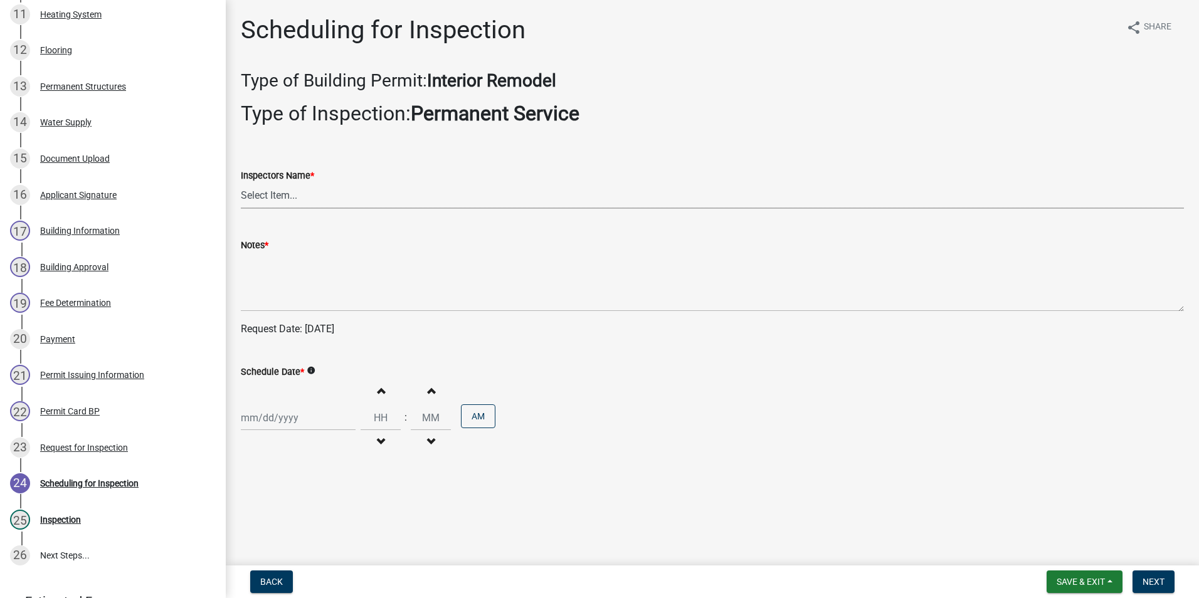
click at [270, 198] on select "Select Item... rberryhill ([PERSON_NAME]) [PERSON_NAME] ([PERSON_NAME]) BBenefi…" at bounding box center [712, 196] width 943 height 26
select select "d7f9a44a-d2ea-4d3c-83b3-1aa71c950bd5"
click at [241, 183] on select "Select Item... rberryhill ([PERSON_NAME]) [PERSON_NAME] ([PERSON_NAME]) BBenefi…" at bounding box center [712, 196] width 943 height 26
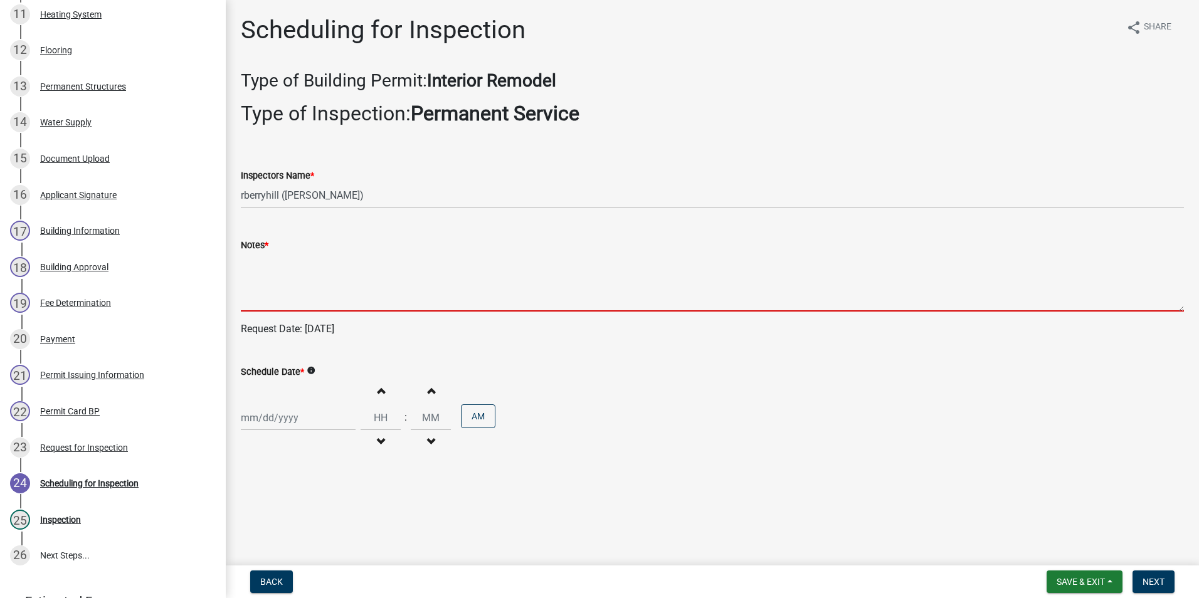
click at [265, 276] on textarea "Notes *" at bounding box center [712, 282] width 943 height 59
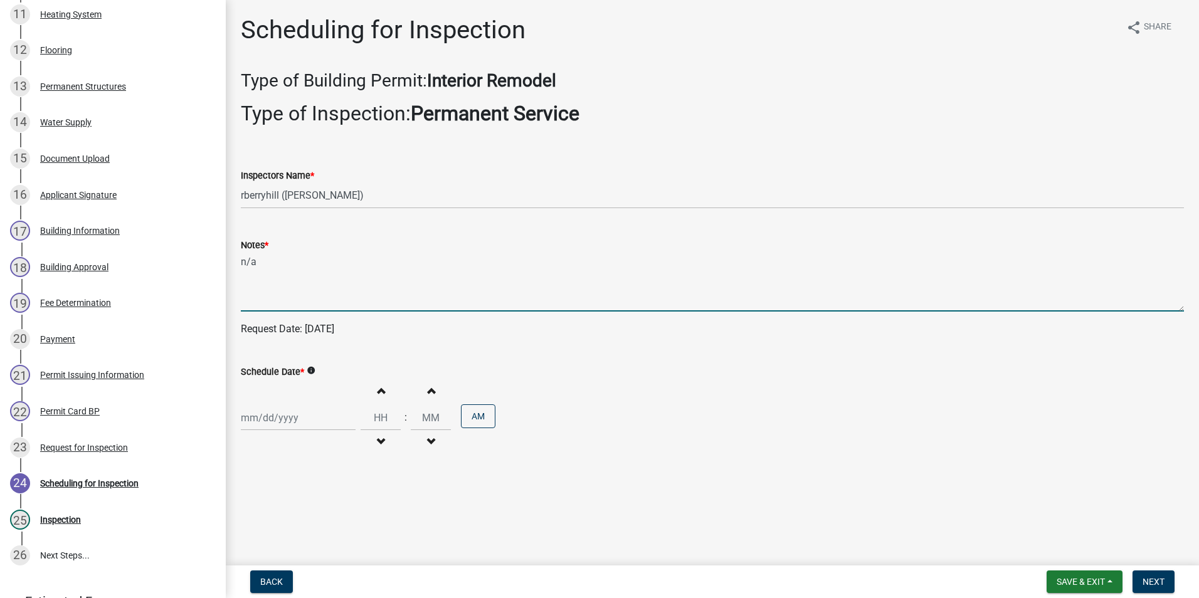
type textarea "n/a"
click at [263, 416] on div at bounding box center [298, 418] width 115 height 26
select select "8"
select select "2025"
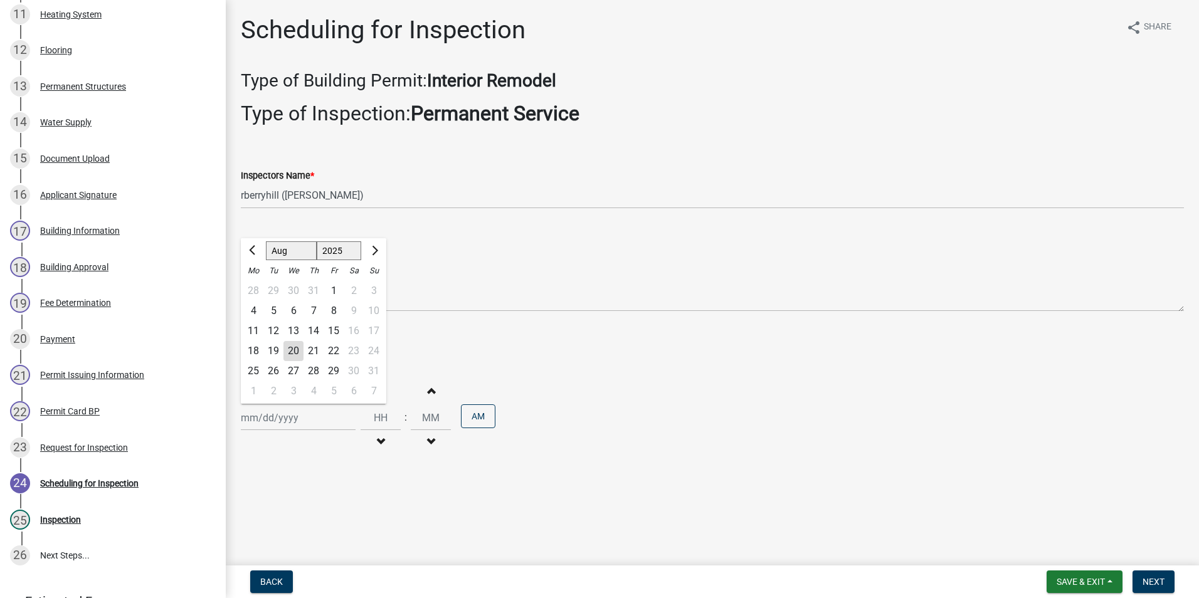
click at [293, 347] on div "20" at bounding box center [293, 351] width 20 height 20
type input "[DATE]"
click at [1162, 584] on span "Next" at bounding box center [1153, 582] width 22 height 10
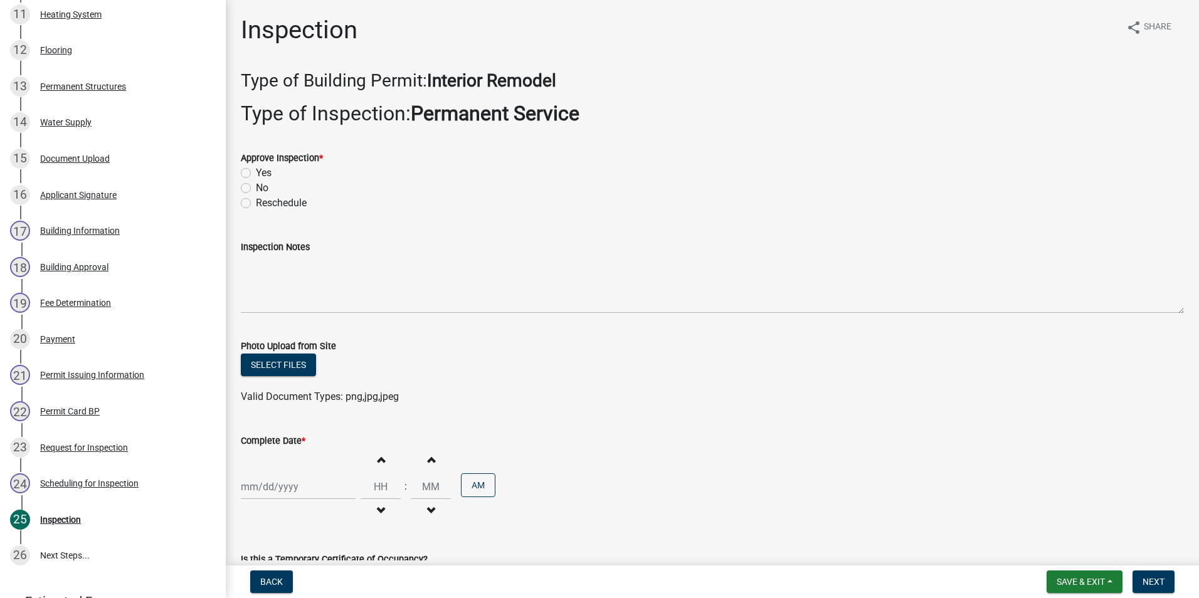
click at [256, 174] on label "Yes" at bounding box center [264, 173] width 16 height 15
click at [256, 174] on input "Yes" at bounding box center [260, 170] width 8 height 8
radio input "true"
click at [1105, 584] on span "Save & Exit" at bounding box center [1080, 582] width 48 height 10
click at [1063, 549] on button "Save & Exit" at bounding box center [1072, 549] width 100 height 30
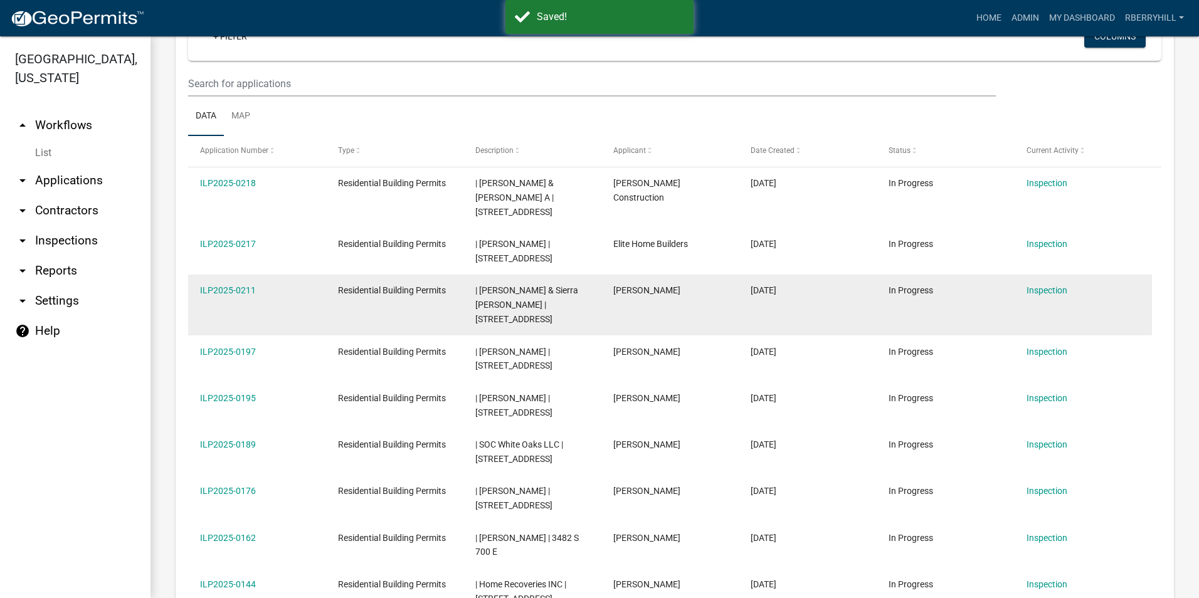
scroll to position [376, 0]
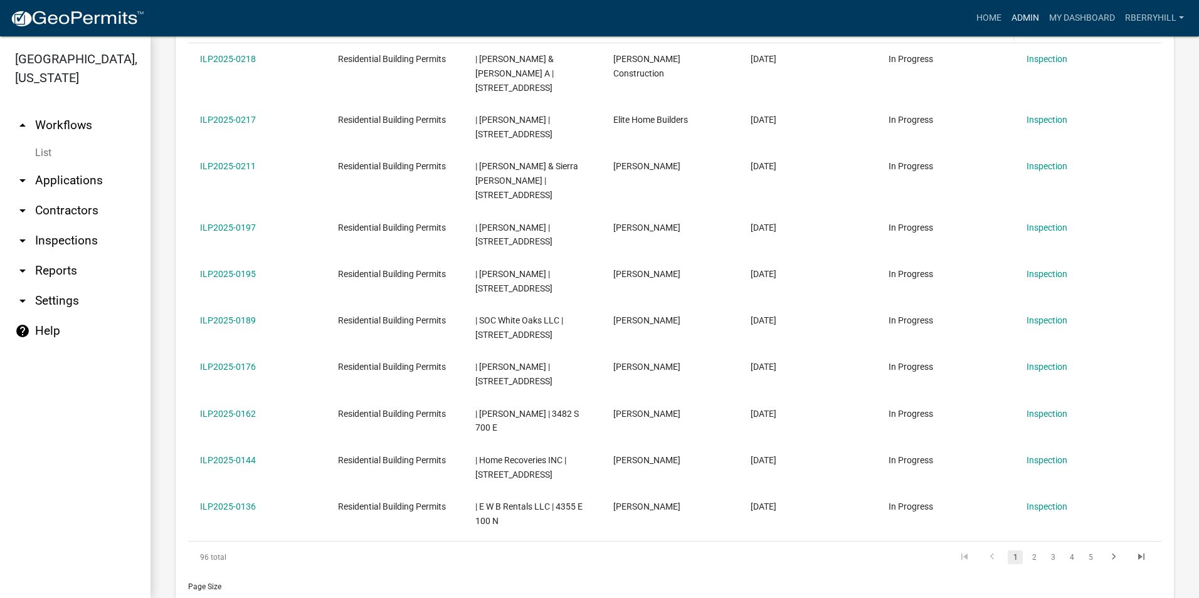
drag, startPoint x: 1014, startPoint y: 16, endPoint x: 966, endPoint y: 40, distance: 53.6
click at [1014, 17] on link "Admin" at bounding box center [1025, 18] width 38 height 24
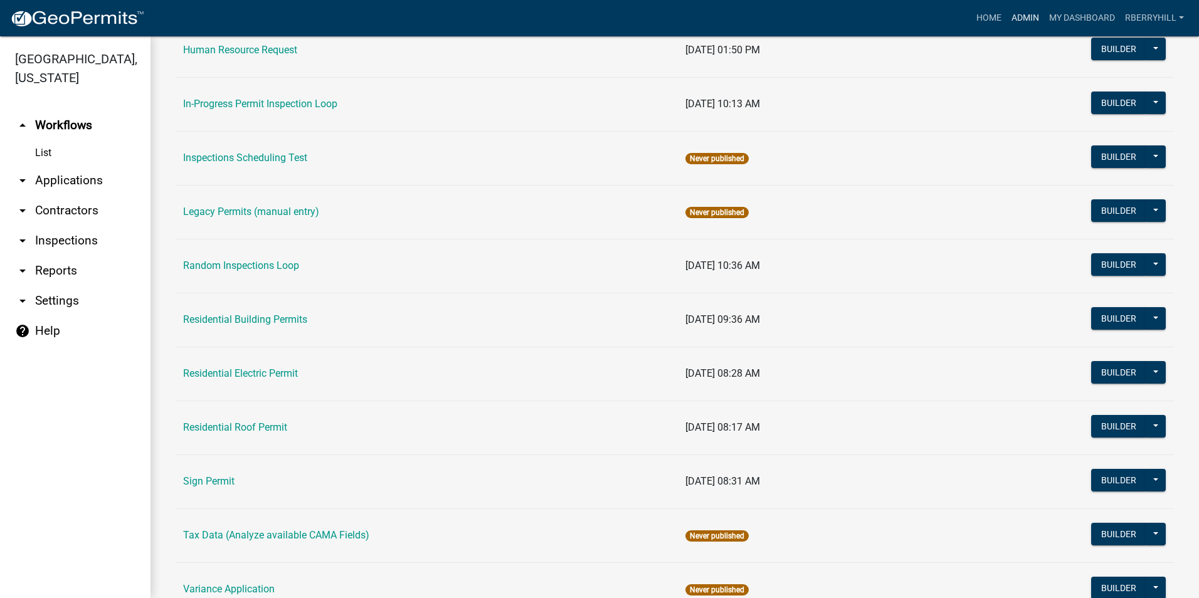
scroll to position [1056, 0]
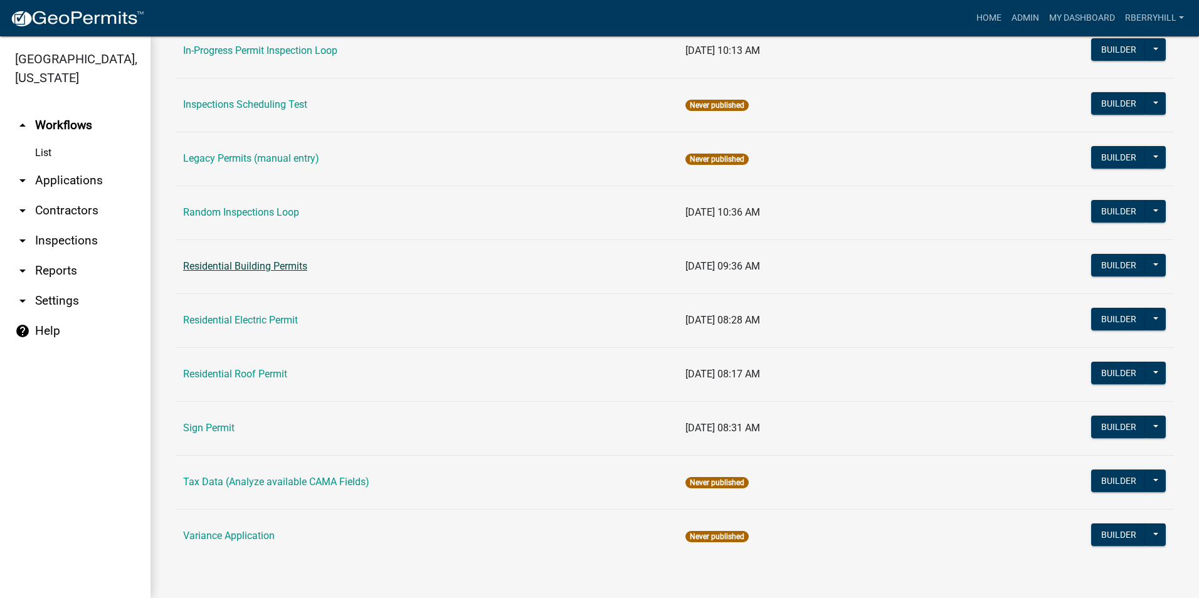
click at [236, 265] on link "Residential Building Permits" at bounding box center [245, 266] width 124 height 12
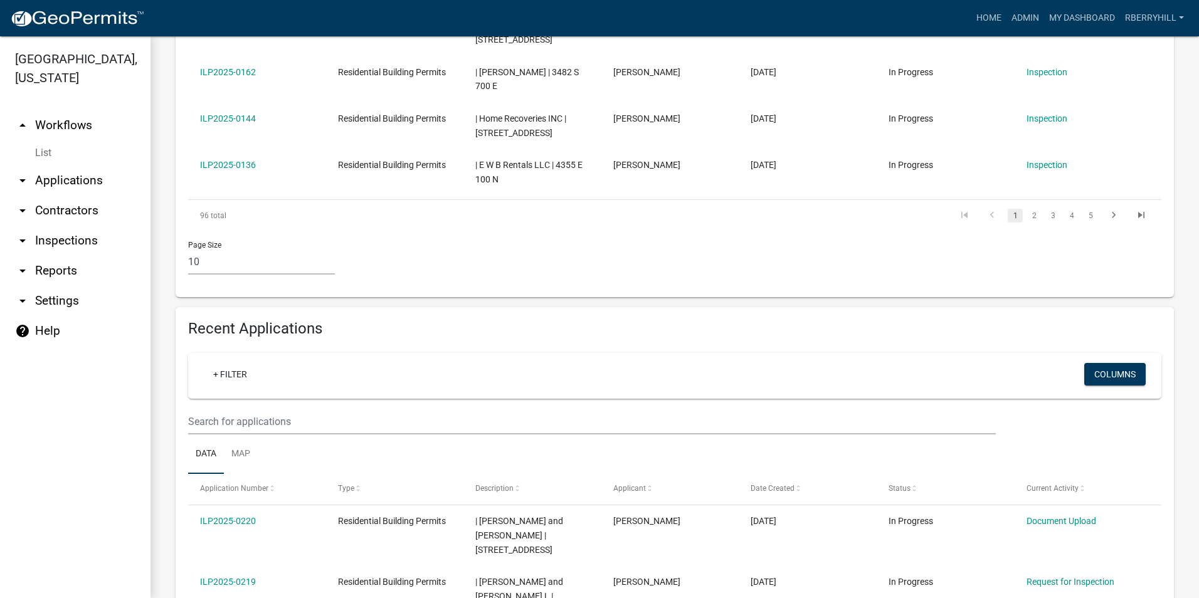
scroll to position [878, 0]
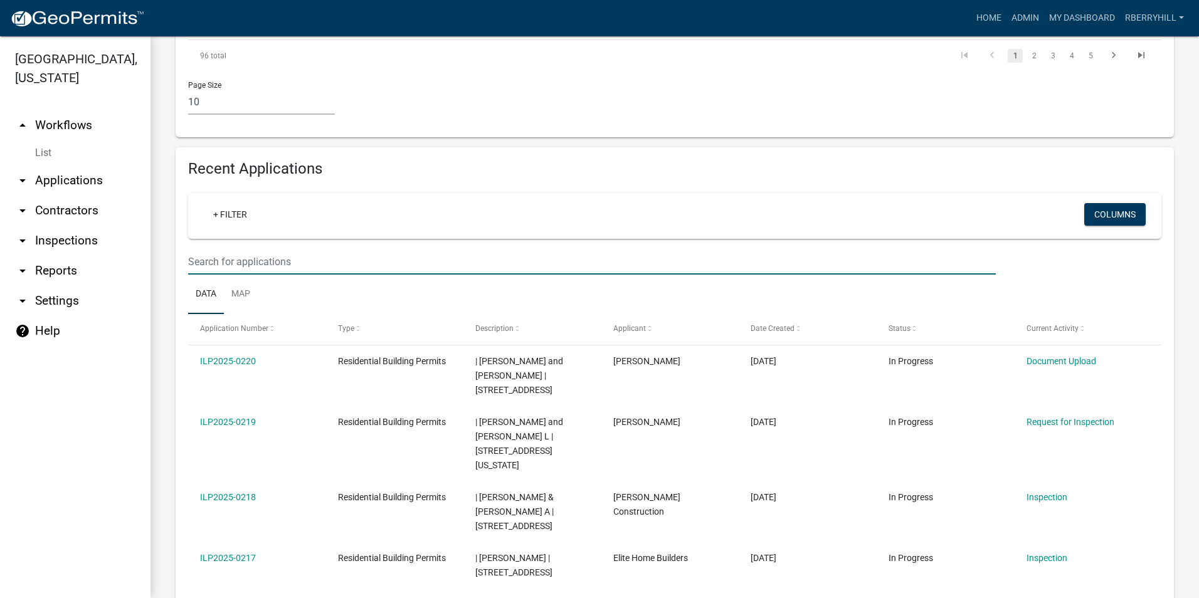
click at [203, 249] on input "text" at bounding box center [592, 262] width 808 height 26
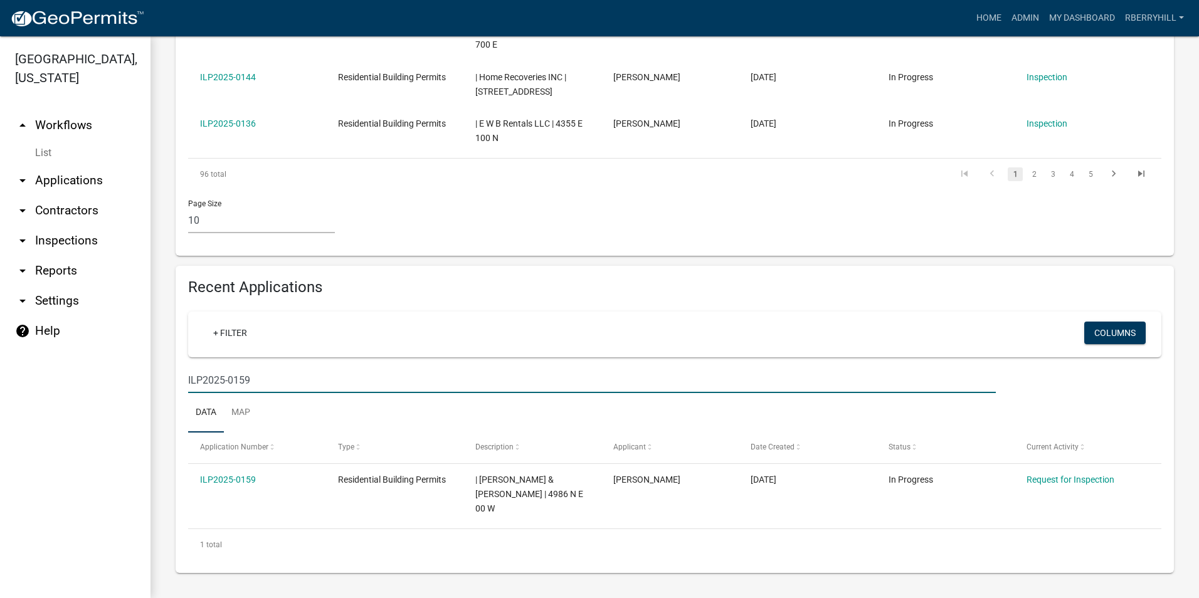
scroll to position [730, 0]
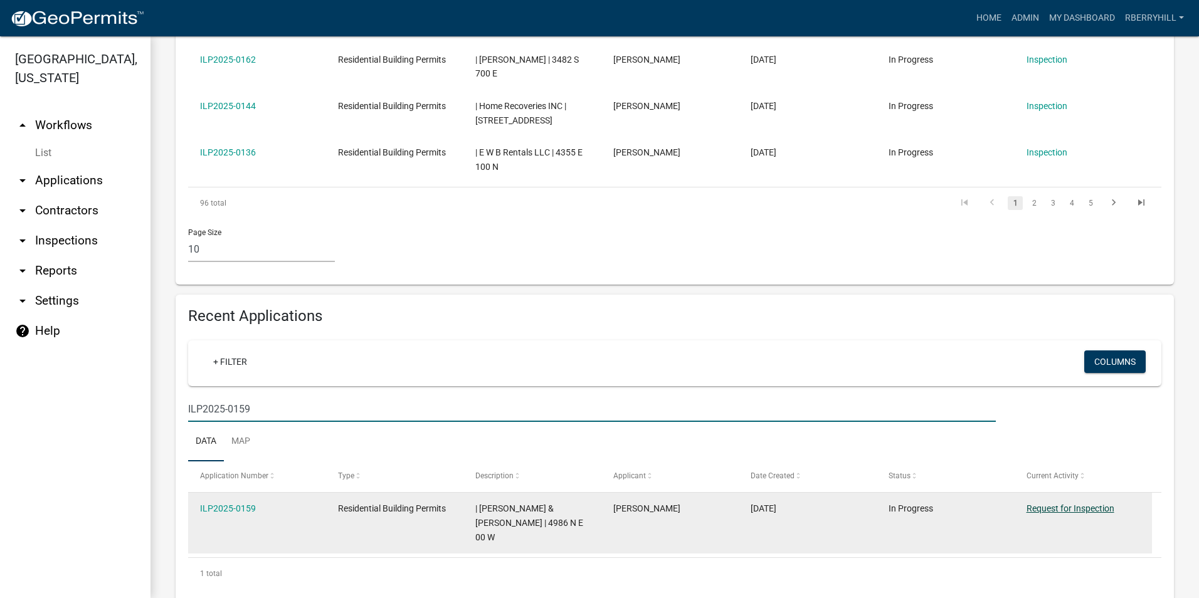
type input "ILP2025-0159"
click at [1045, 503] on link "Request for Inspection" at bounding box center [1070, 508] width 88 height 10
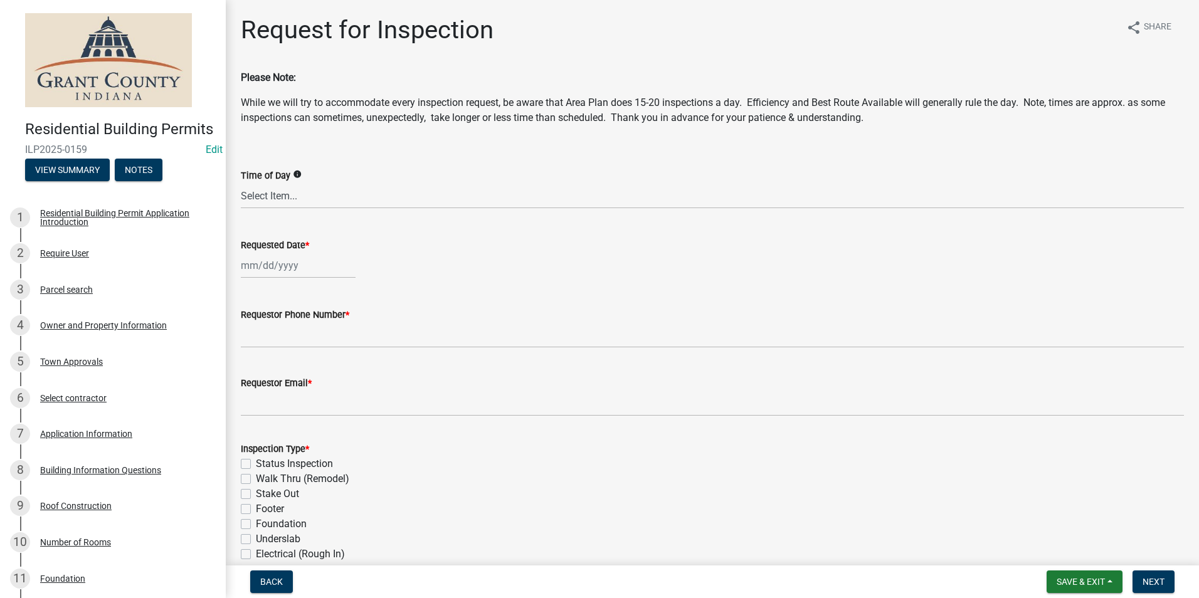
click at [271, 267] on div at bounding box center [298, 266] width 115 height 26
select select "8"
select select "2025"
click at [295, 388] on div "20" at bounding box center [293, 392] width 20 height 20
type input "[DATE]"
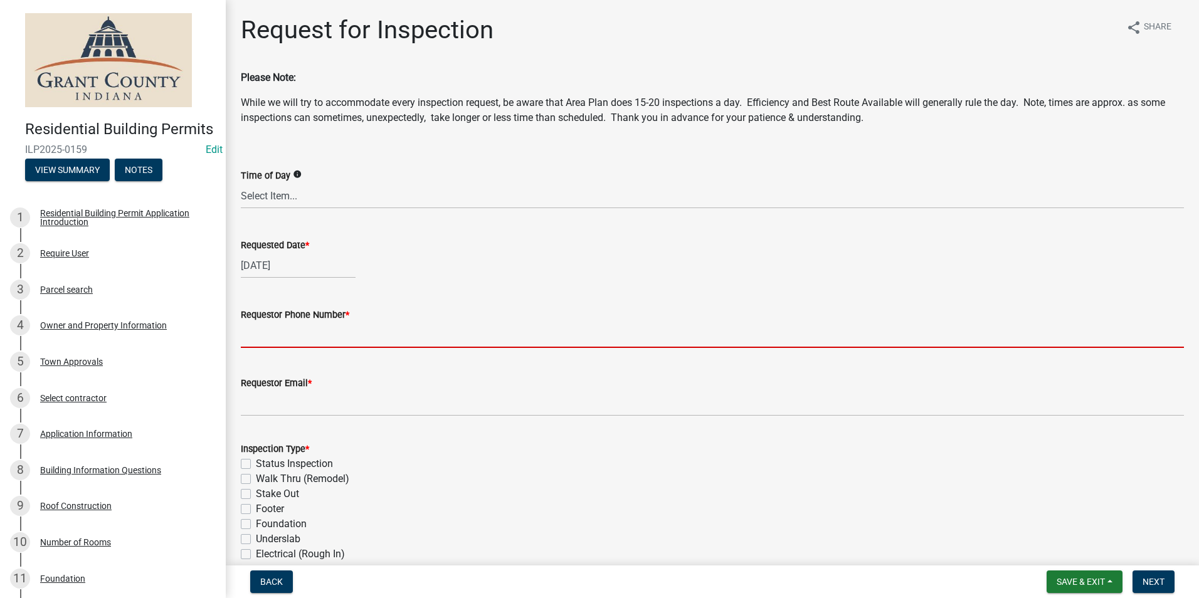
click at [282, 339] on input "Requestor Phone Number *" at bounding box center [712, 335] width 943 height 26
type input "7656684765"
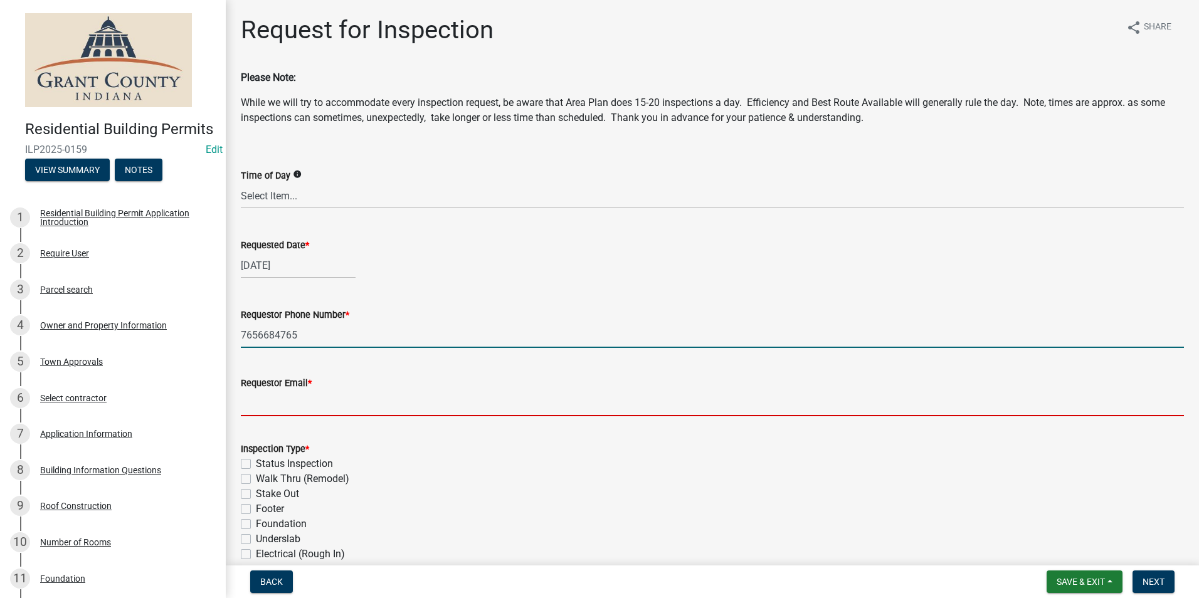
type input "[EMAIL_ADDRESS][DOMAIN_NAME]"
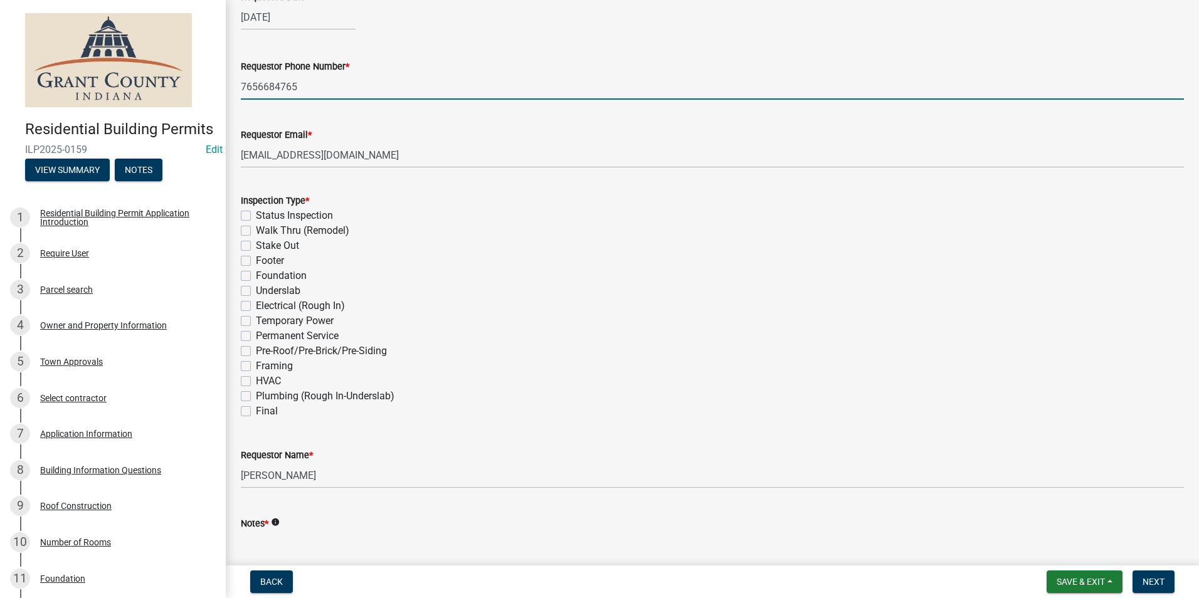
scroll to position [251, 0]
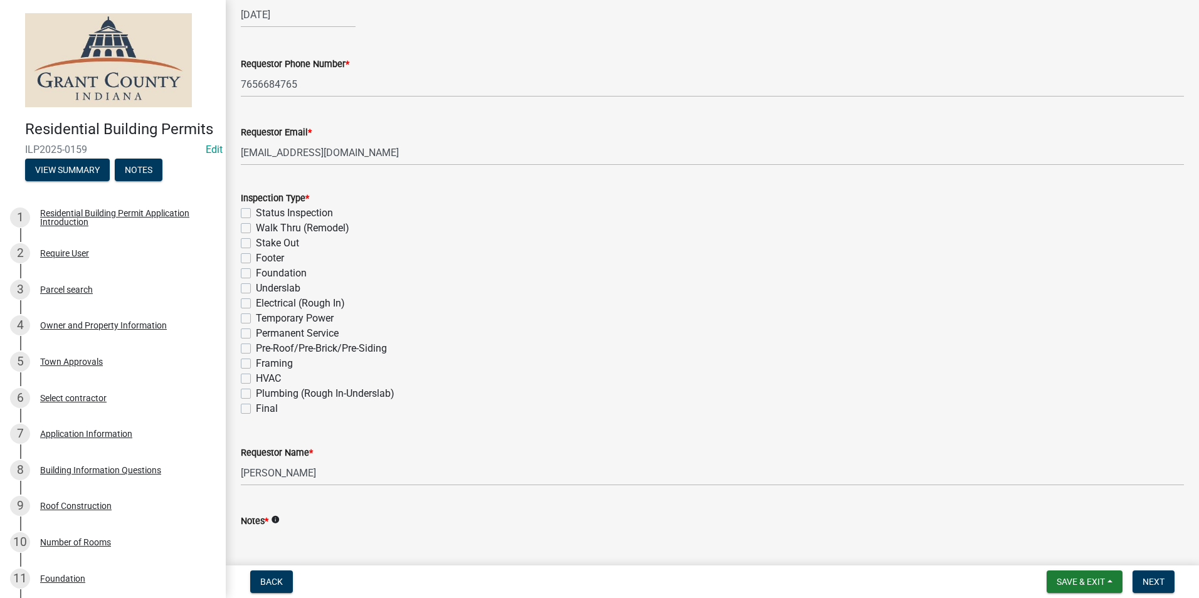
click at [256, 364] on label "Framing" at bounding box center [274, 363] width 37 height 15
click at [256, 364] on input "Framing" at bounding box center [260, 360] width 8 height 8
checkbox input "true"
checkbox input "false"
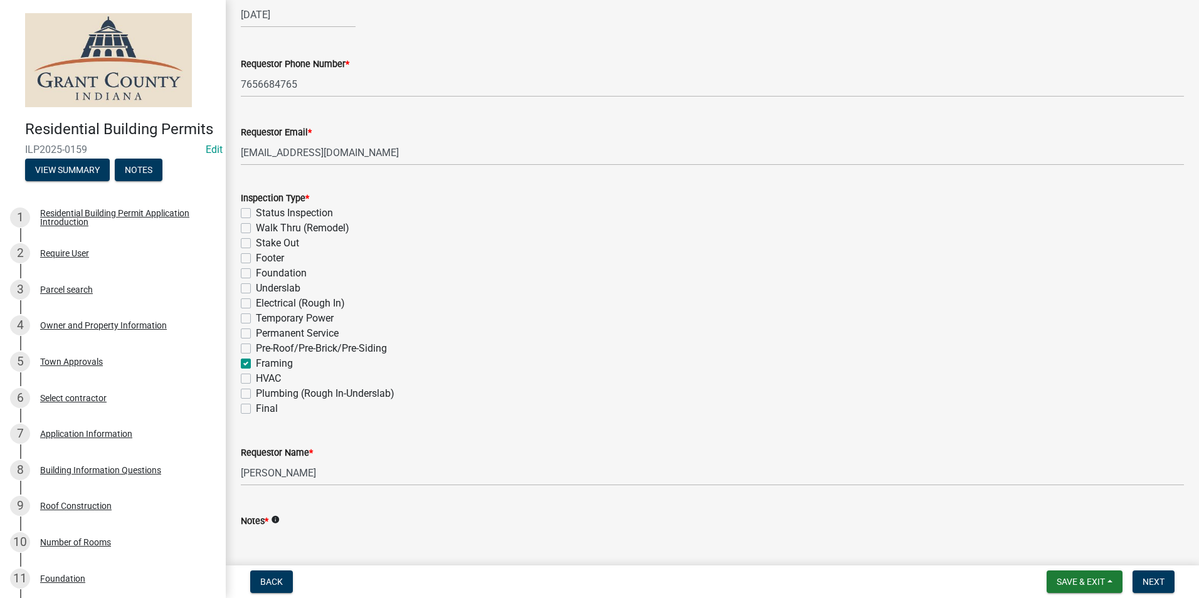
checkbox input "false"
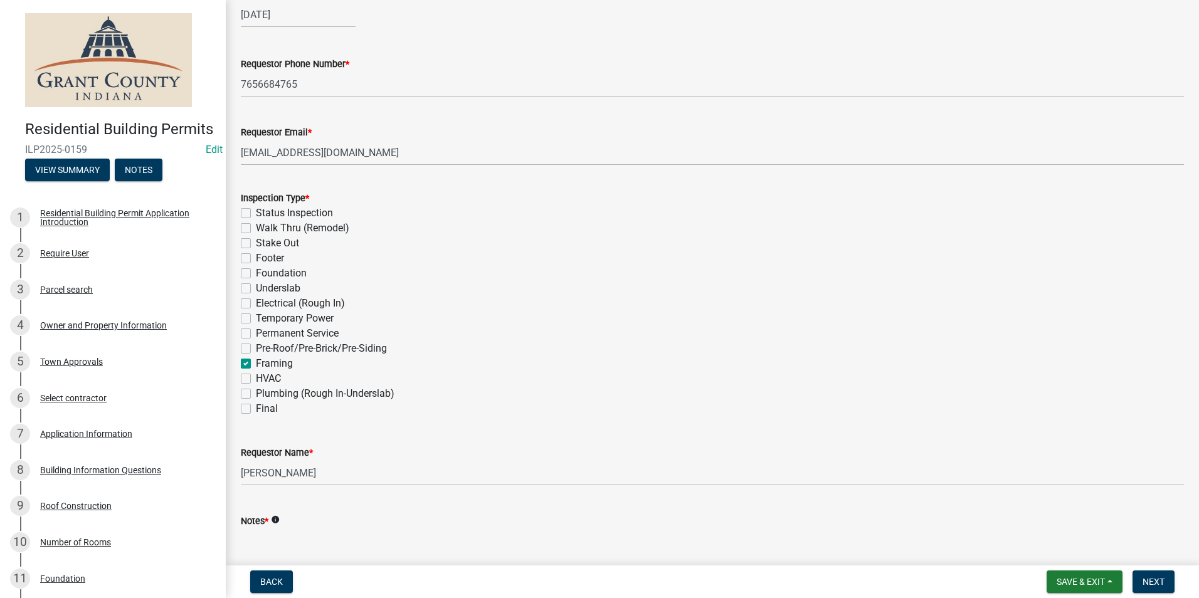
checkbox input "false"
checkbox input "true"
checkbox input "false"
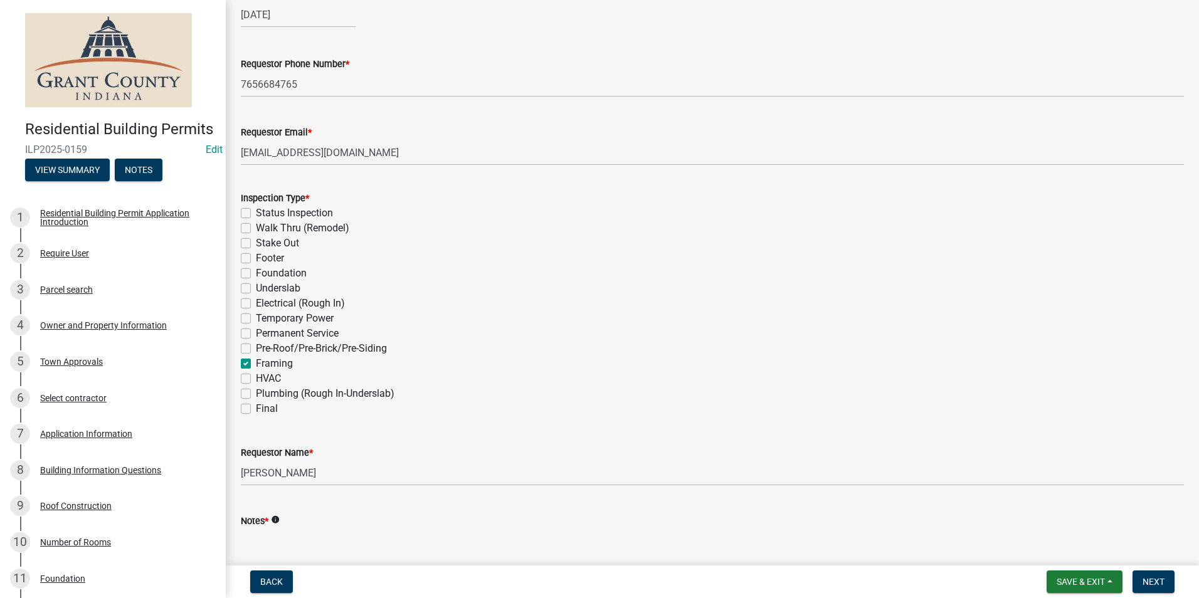
checkbox input "false"
click at [290, 535] on textarea "Notes *" at bounding box center [712, 558] width 943 height 59
type textarea "n/a"
click at [1157, 588] on button "Next" at bounding box center [1153, 582] width 42 height 23
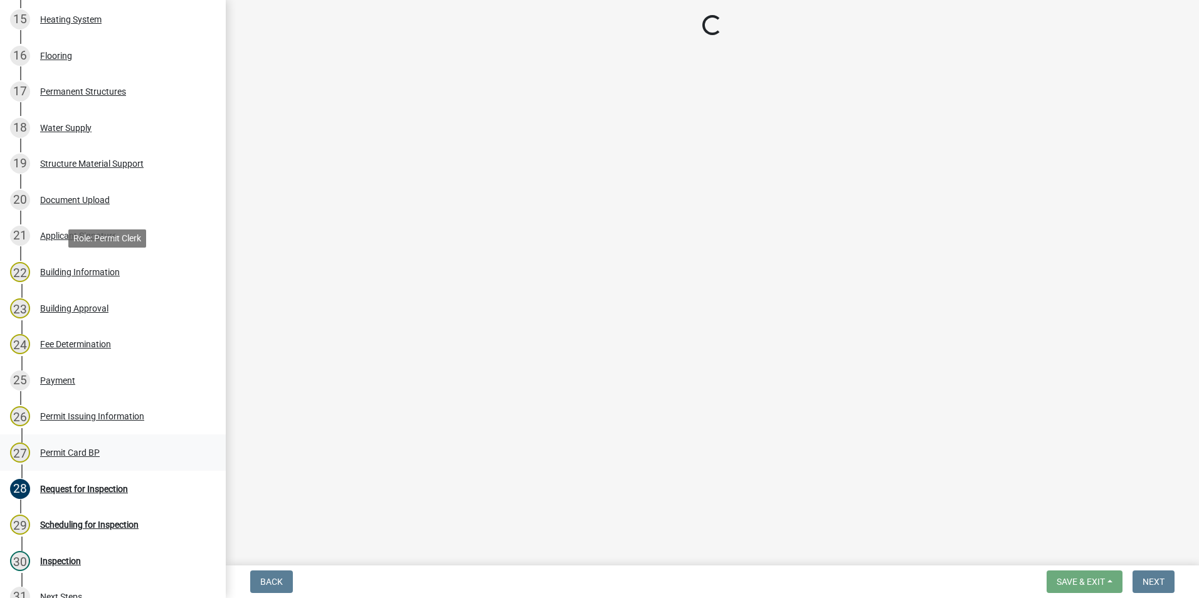
scroll to position [855, 0]
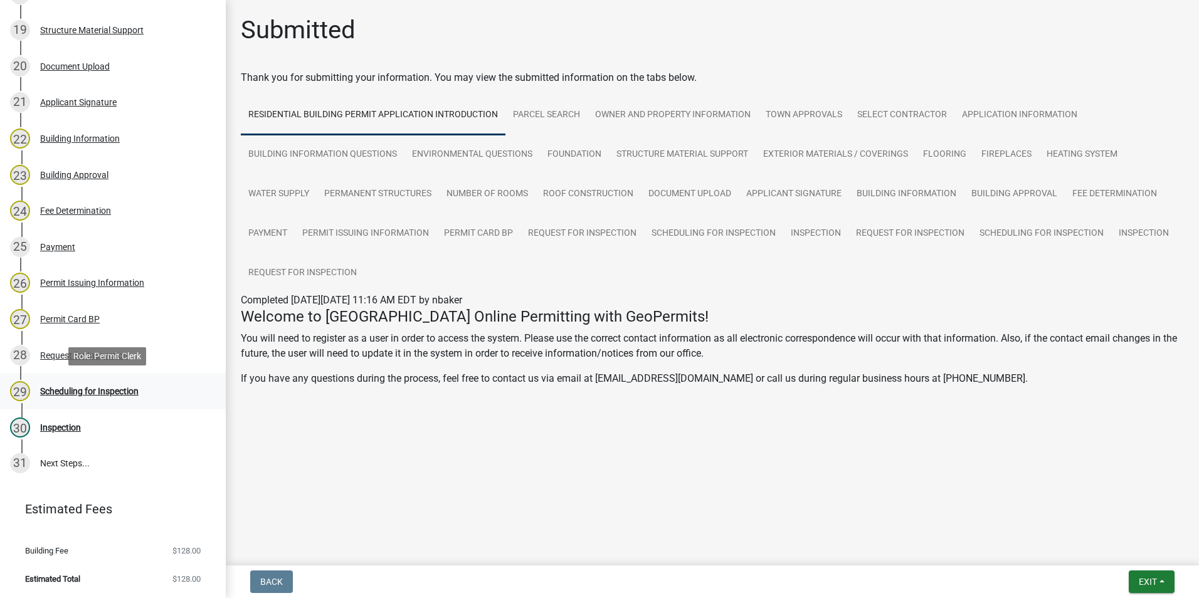
click at [112, 391] on div "Scheduling for Inspection" at bounding box center [89, 391] width 98 height 9
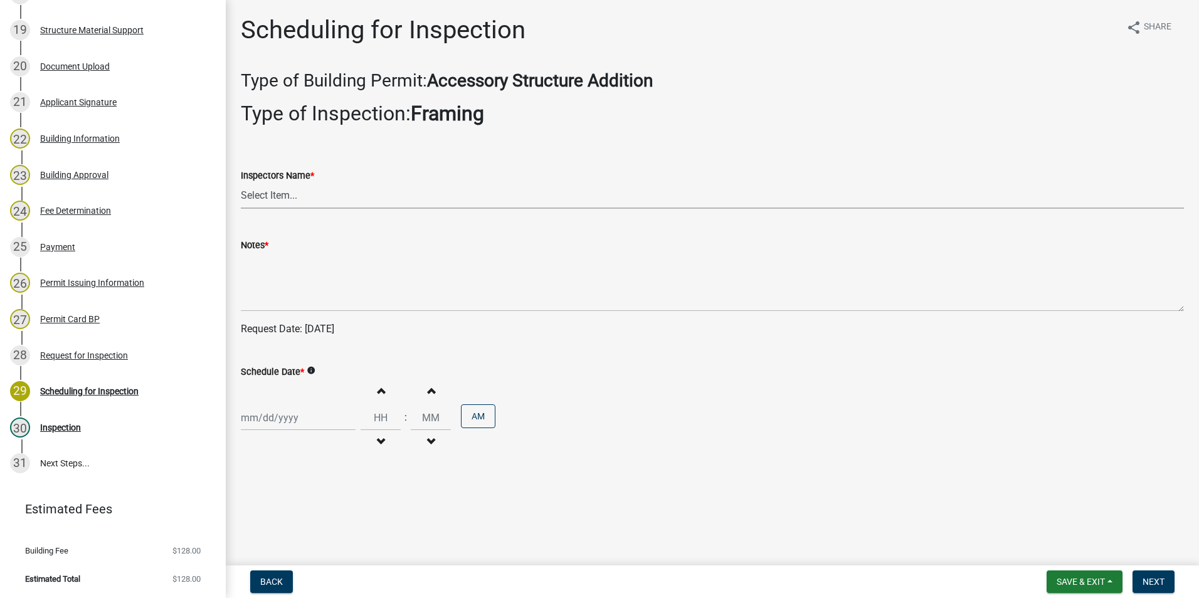
click at [262, 198] on select "Select Item... rberryhill ([PERSON_NAME]) [PERSON_NAME] ([PERSON_NAME]) BBenefi…" at bounding box center [712, 196] width 943 height 26
select select "d7f9a44a-d2ea-4d3c-83b3-1aa71c950bd5"
click at [241, 183] on select "Select Item... rberryhill ([PERSON_NAME]) [PERSON_NAME] ([PERSON_NAME]) BBenefi…" at bounding box center [712, 196] width 943 height 26
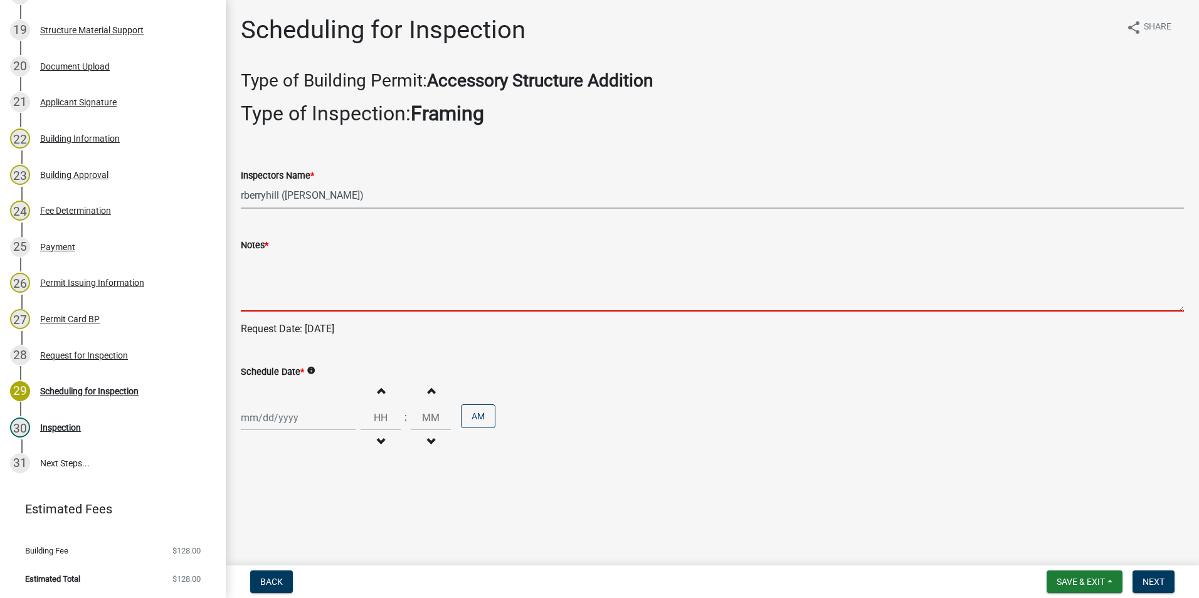
click at [276, 290] on textarea "Notes *" at bounding box center [712, 282] width 943 height 59
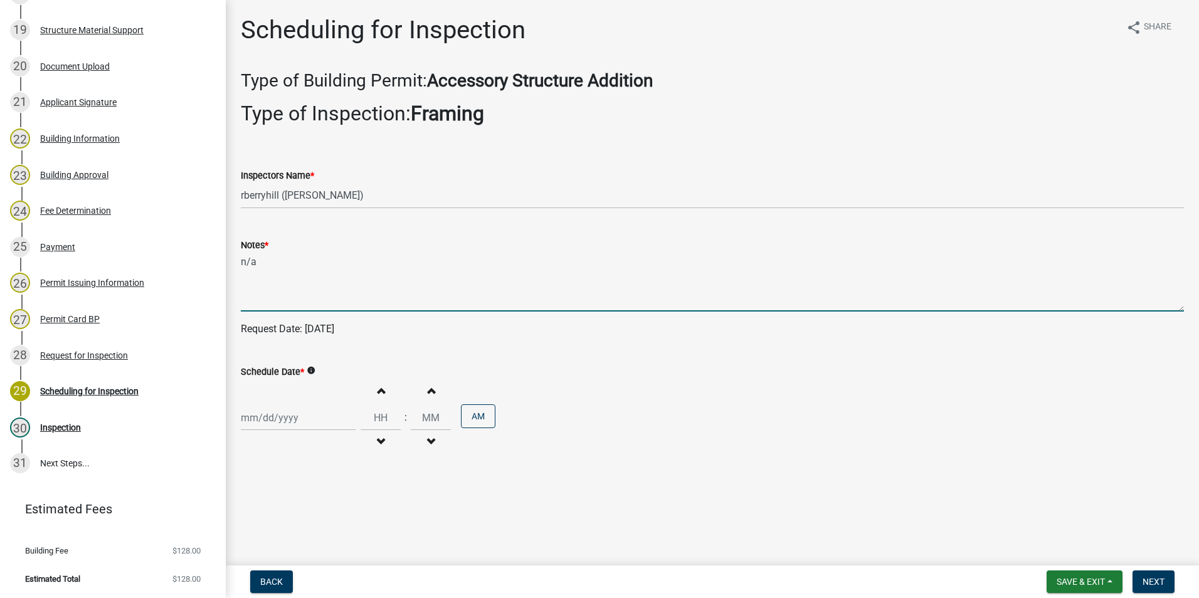
type textarea "n/a"
click at [270, 423] on div at bounding box center [298, 418] width 115 height 26
select select "8"
select select "2025"
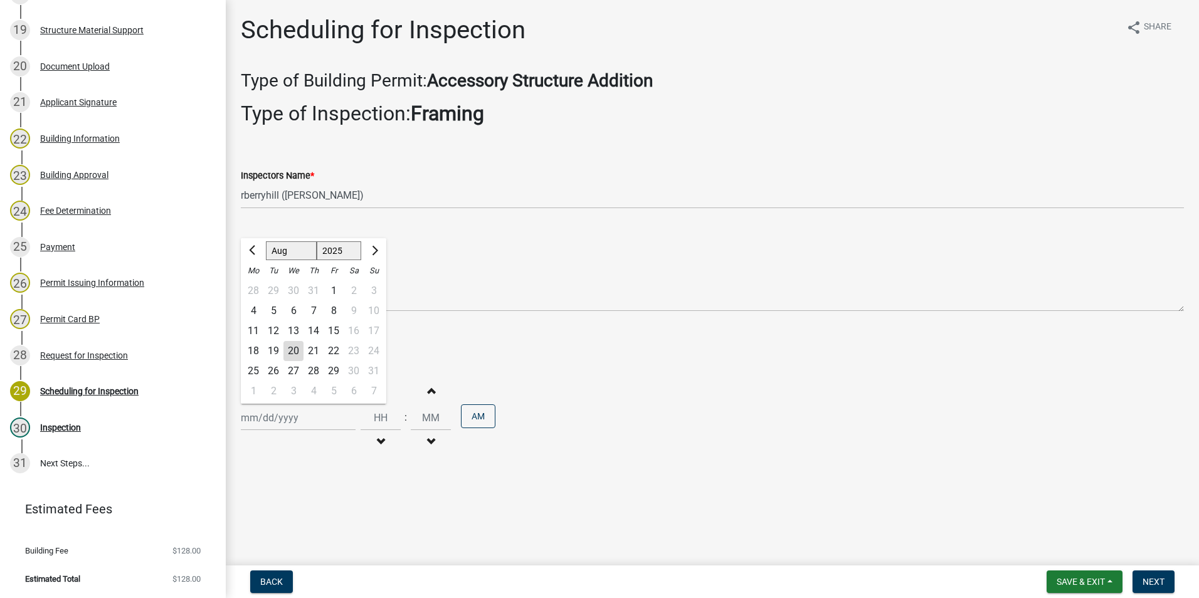
click at [293, 350] on div "20" at bounding box center [293, 351] width 20 height 20
type input "[DATE]"
click at [1144, 581] on span "Next" at bounding box center [1153, 582] width 22 height 10
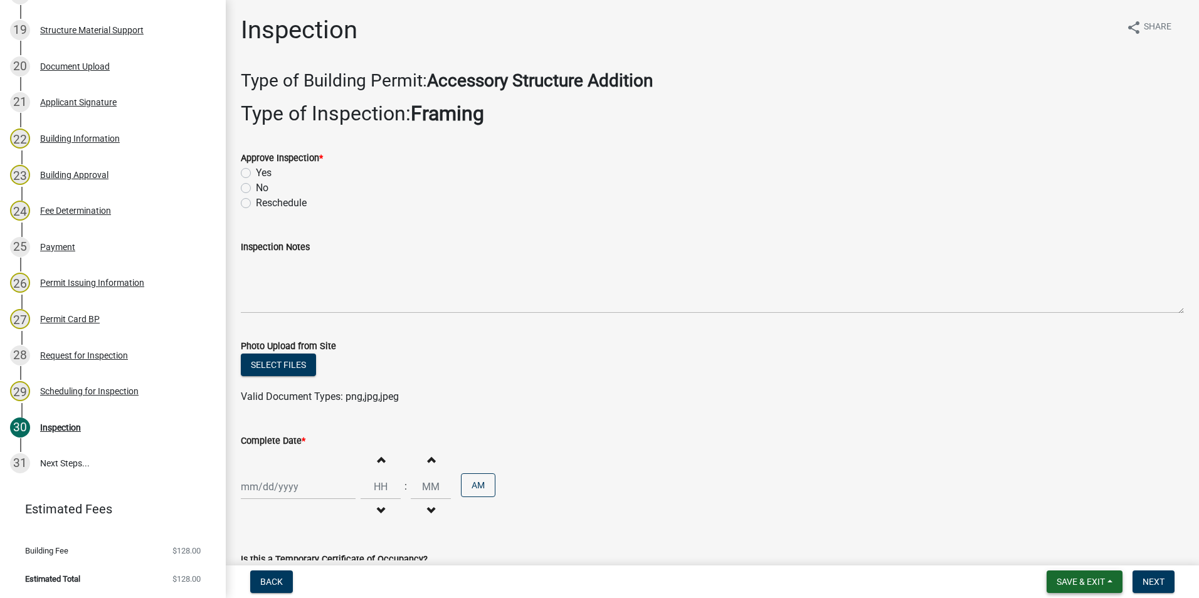
click at [1092, 580] on span "Save & Exit" at bounding box center [1080, 582] width 48 height 10
click at [1070, 566] on div "Save Save & Exit" at bounding box center [1072, 534] width 100 height 70
click at [1072, 546] on button "Save & Exit" at bounding box center [1072, 549] width 100 height 30
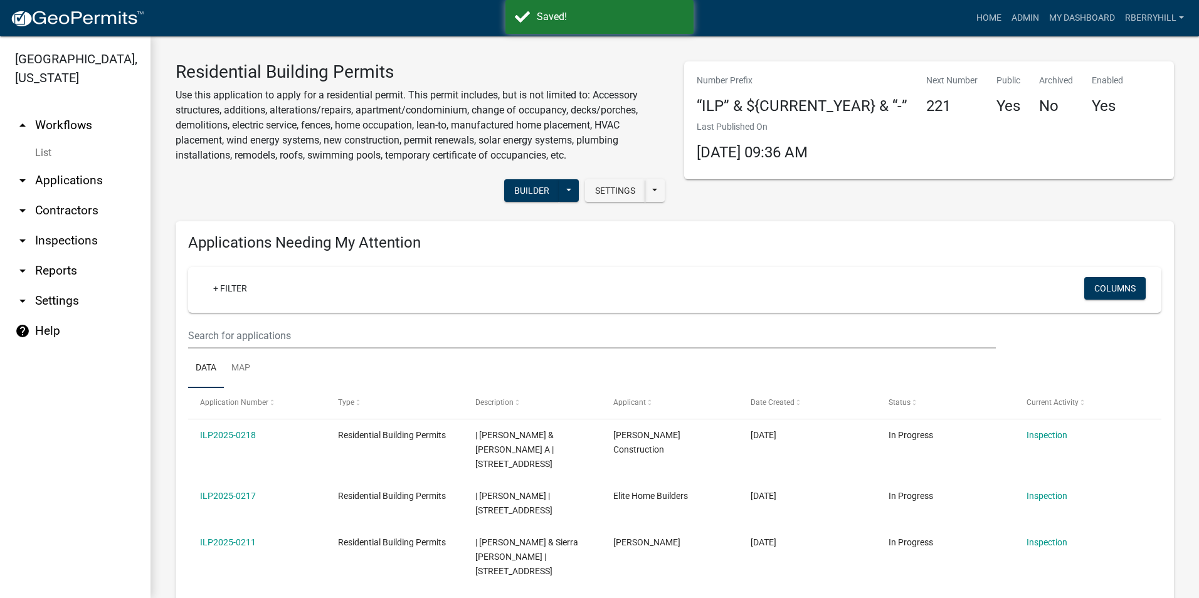
click at [75, 226] on link "arrow_drop_down Inspections" at bounding box center [75, 241] width 150 height 30
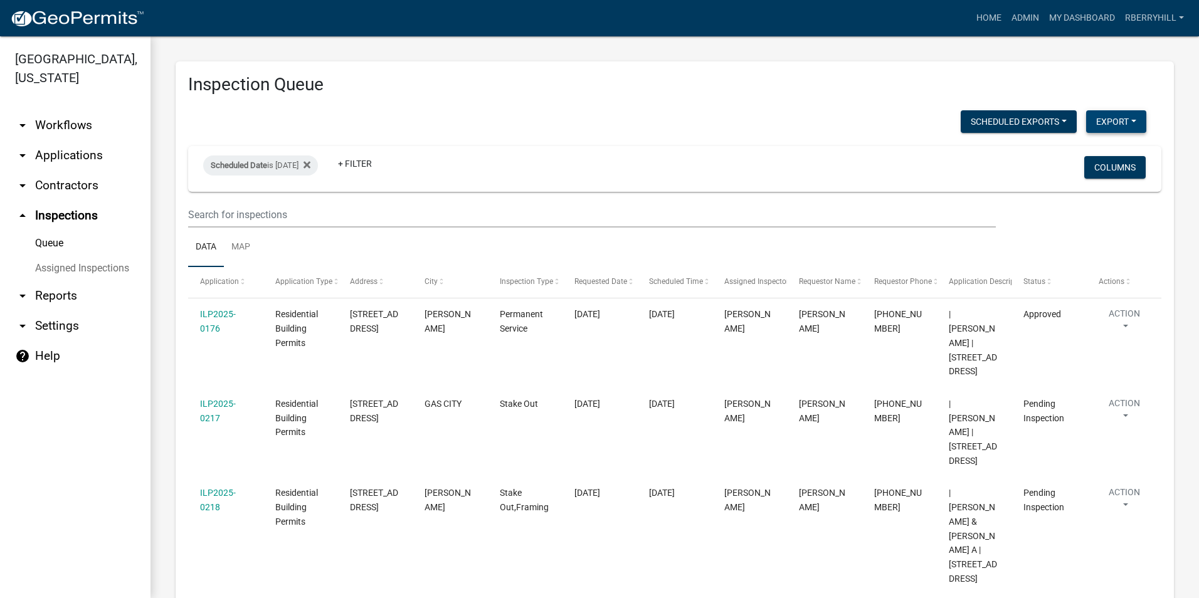
click at [1100, 116] on button "Export" at bounding box center [1116, 121] width 60 height 23
click at [1067, 150] on button "Excel Format (.xlsx)" at bounding box center [1087, 154] width 117 height 30
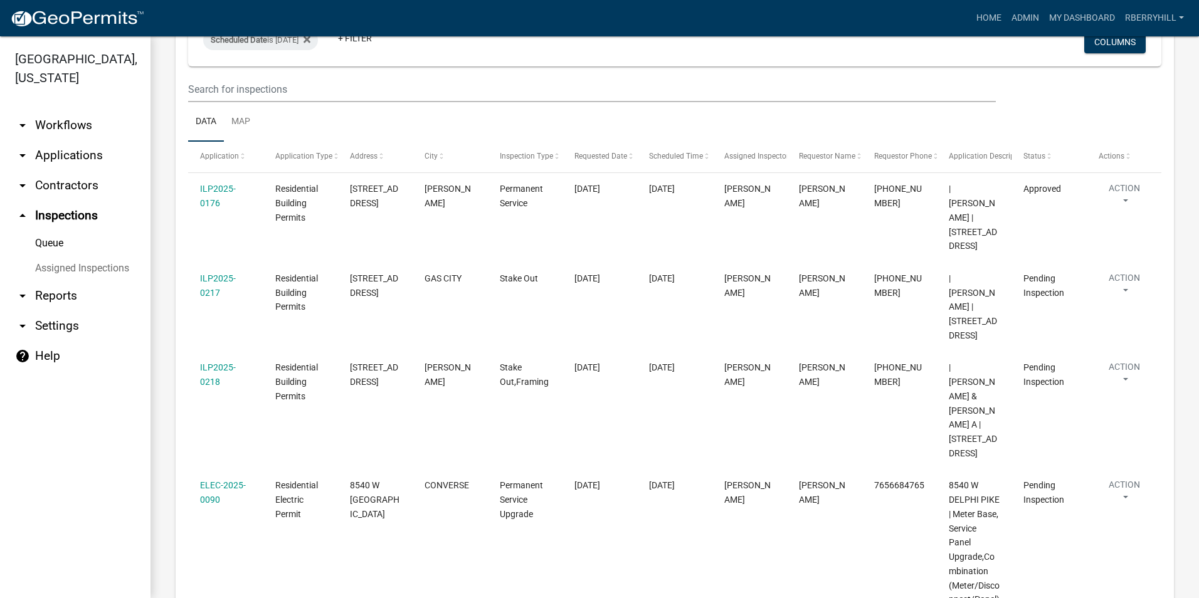
scroll to position [63, 0]
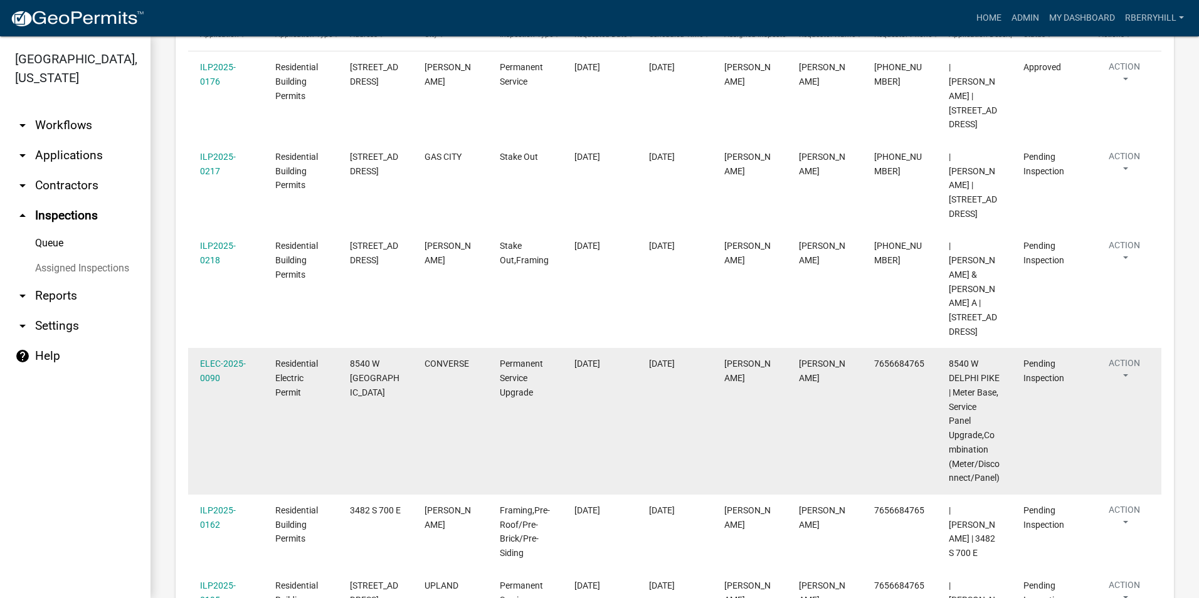
scroll to position [190, 0]
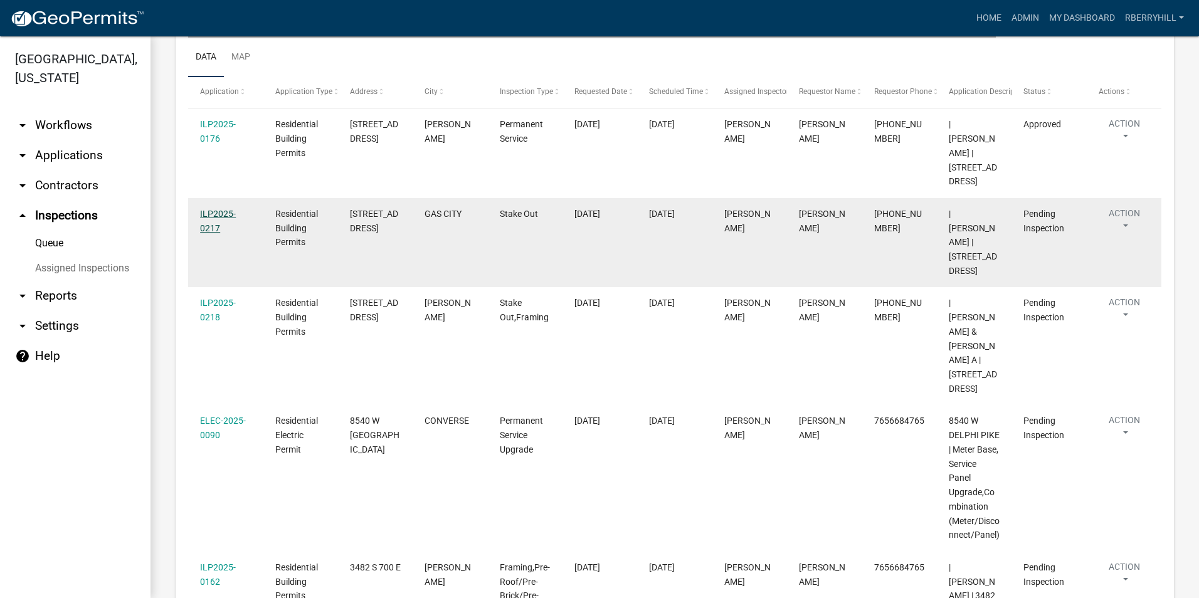
click at [217, 212] on link "ILP2025-0217" at bounding box center [218, 221] width 36 height 24
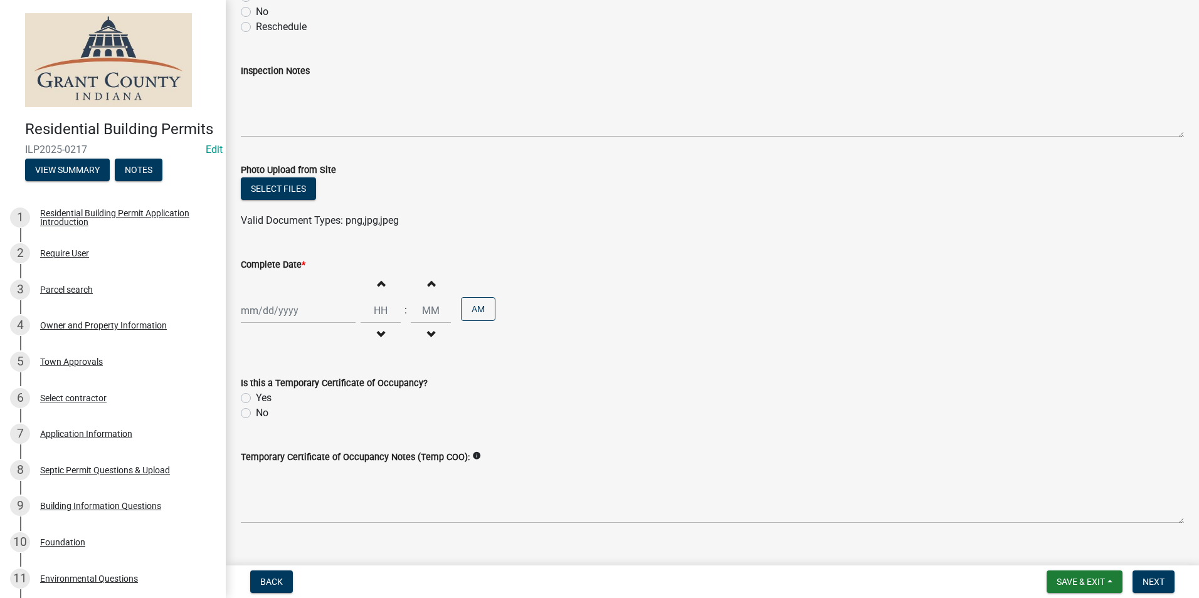
scroll to position [198, 0]
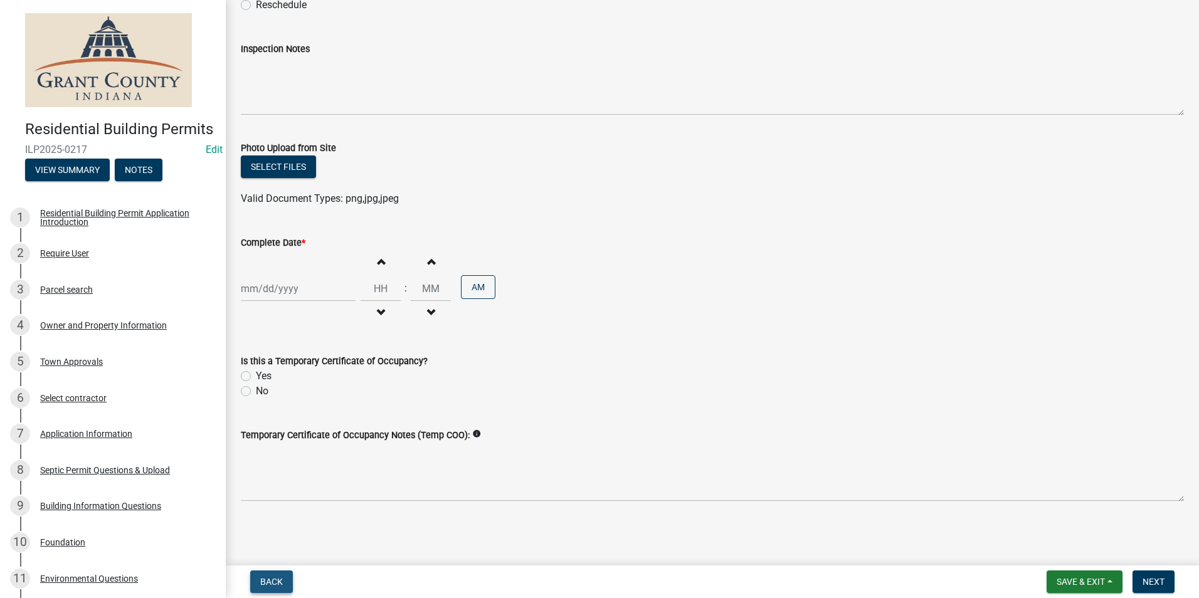
click at [263, 584] on span "Back" at bounding box center [271, 582] width 23 height 10
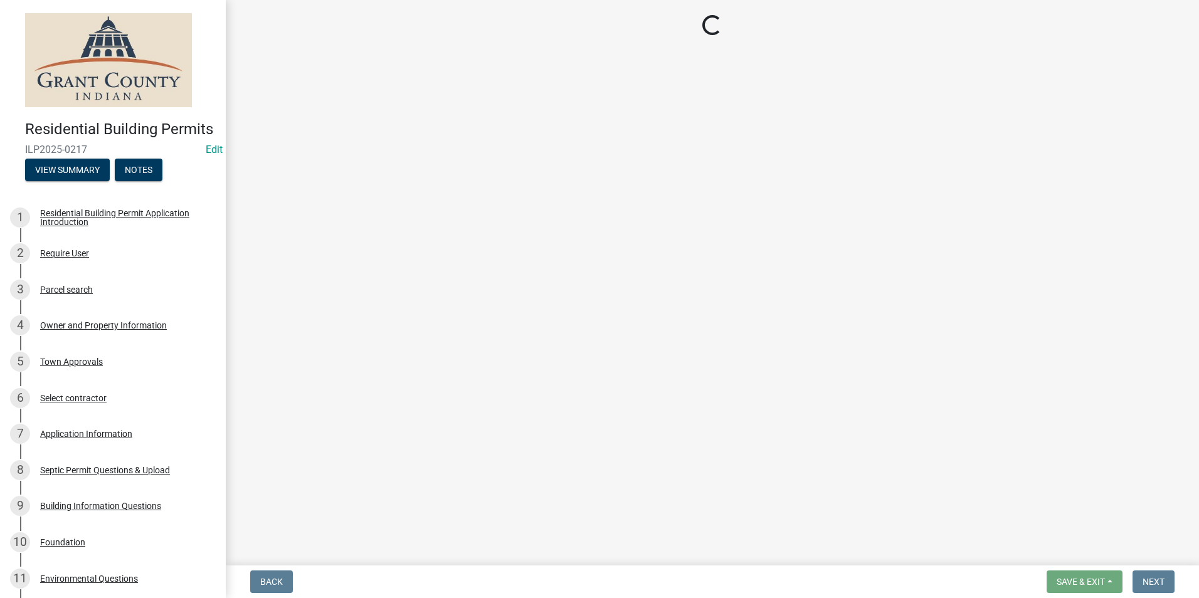
select select "d7f9a44a-d2ea-4d3c-83b3-1aa71c950bd5"
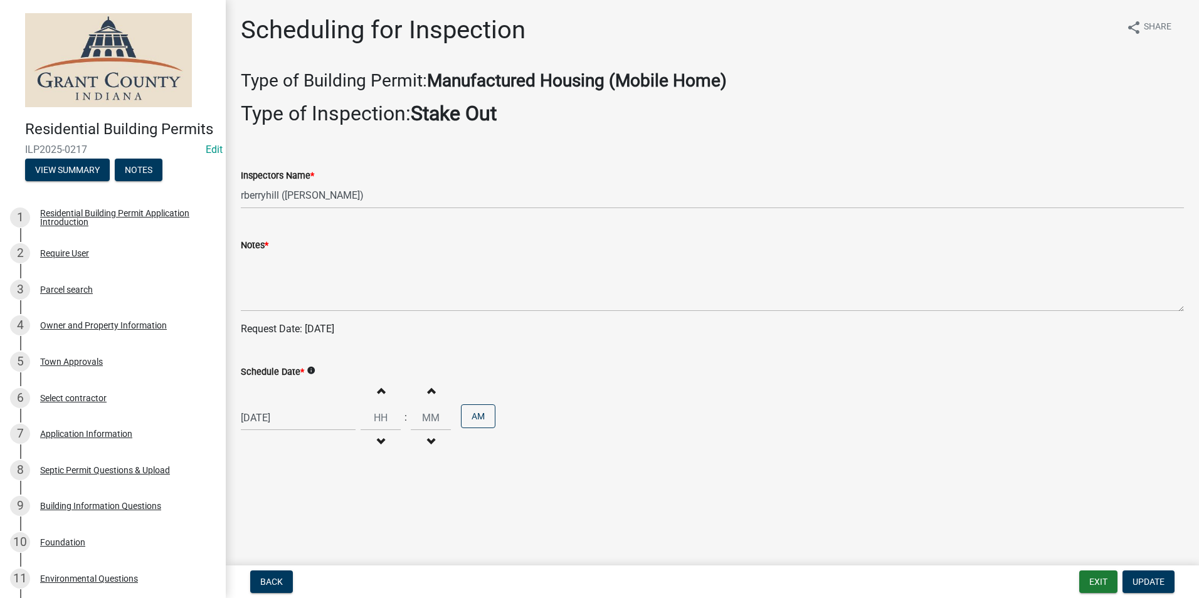
click at [266, 416] on div "[DATE]" at bounding box center [298, 418] width 115 height 26
select select "8"
select select "2025"
click at [312, 351] on div "21" at bounding box center [313, 351] width 20 height 20
type input "08/21/2025"
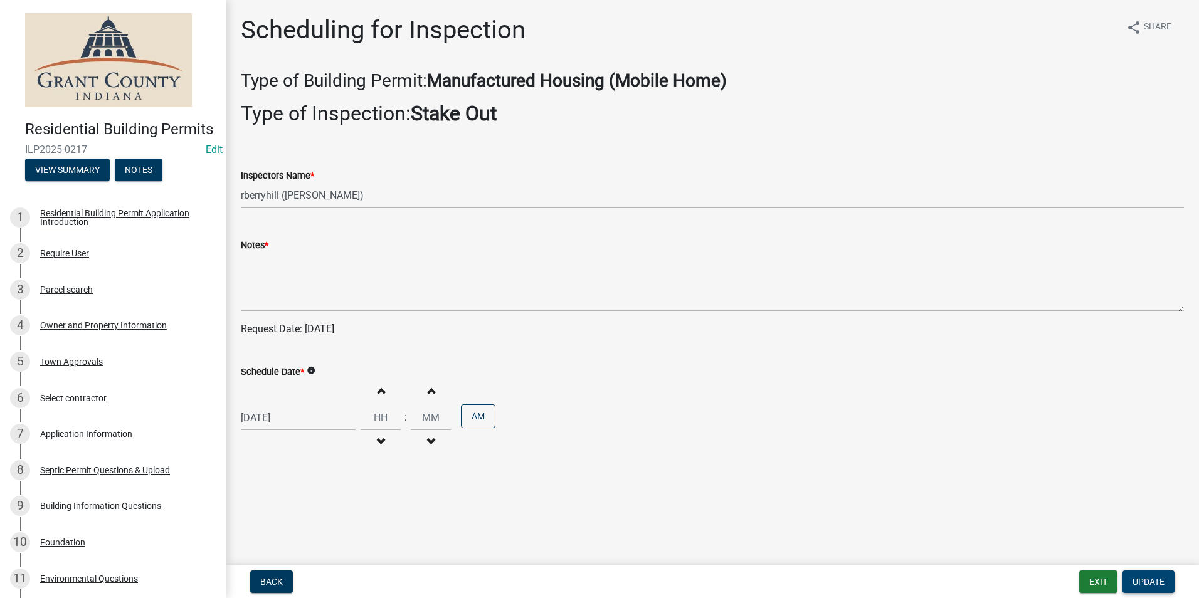
drag, startPoint x: 1131, startPoint y: 581, endPoint x: 1132, endPoint y: 575, distance: 6.3
click at [1131, 579] on button "Update" at bounding box center [1148, 582] width 52 height 23
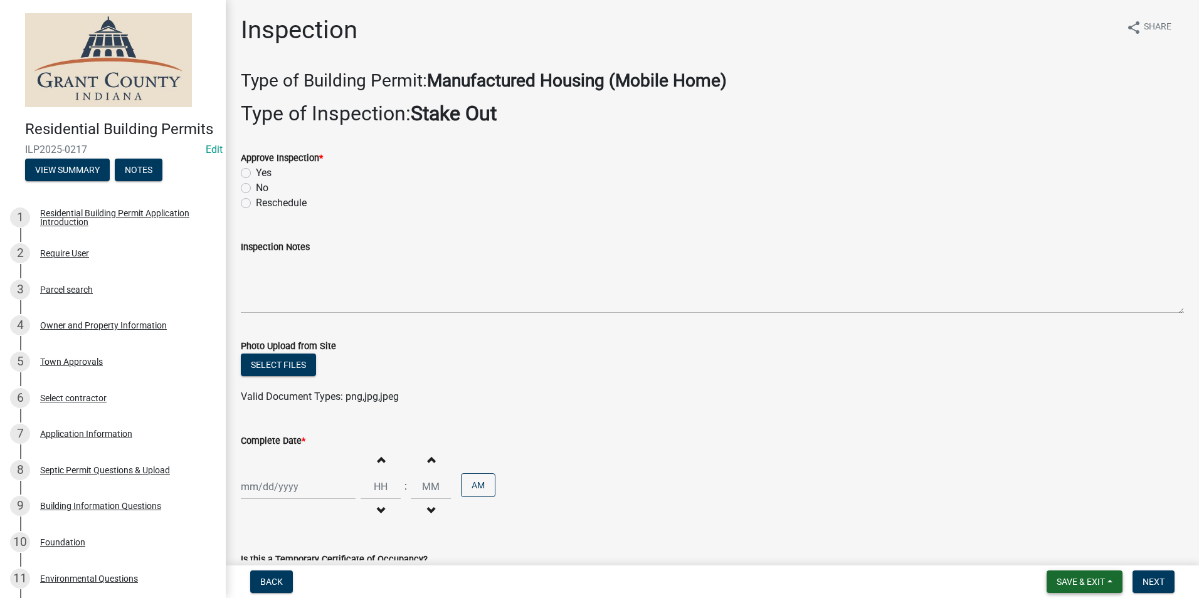
drag, startPoint x: 1071, startPoint y: 583, endPoint x: 1070, endPoint y: 574, distance: 8.8
click at [1071, 581] on span "Save & Exit" at bounding box center [1080, 582] width 48 height 10
click at [1060, 548] on button "Save & Exit" at bounding box center [1072, 549] width 100 height 30
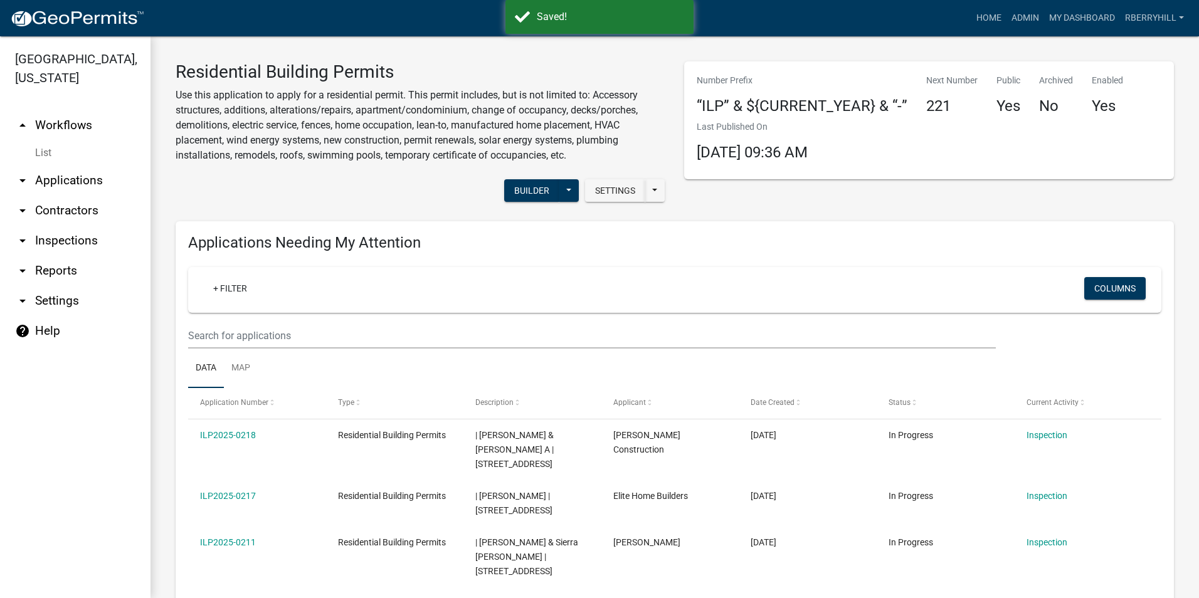
click at [92, 226] on link "arrow_drop_down Inspections" at bounding box center [75, 241] width 150 height 30
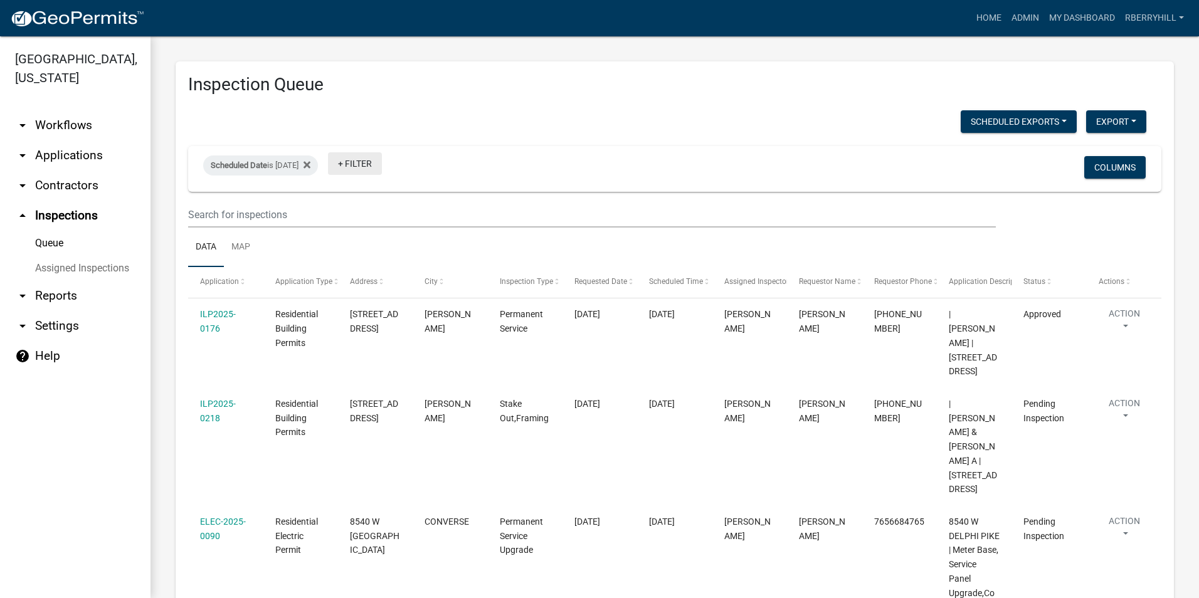
click at [374, 163] on link "+ Filter" at bounding box center [355, 163] width 54 height 23
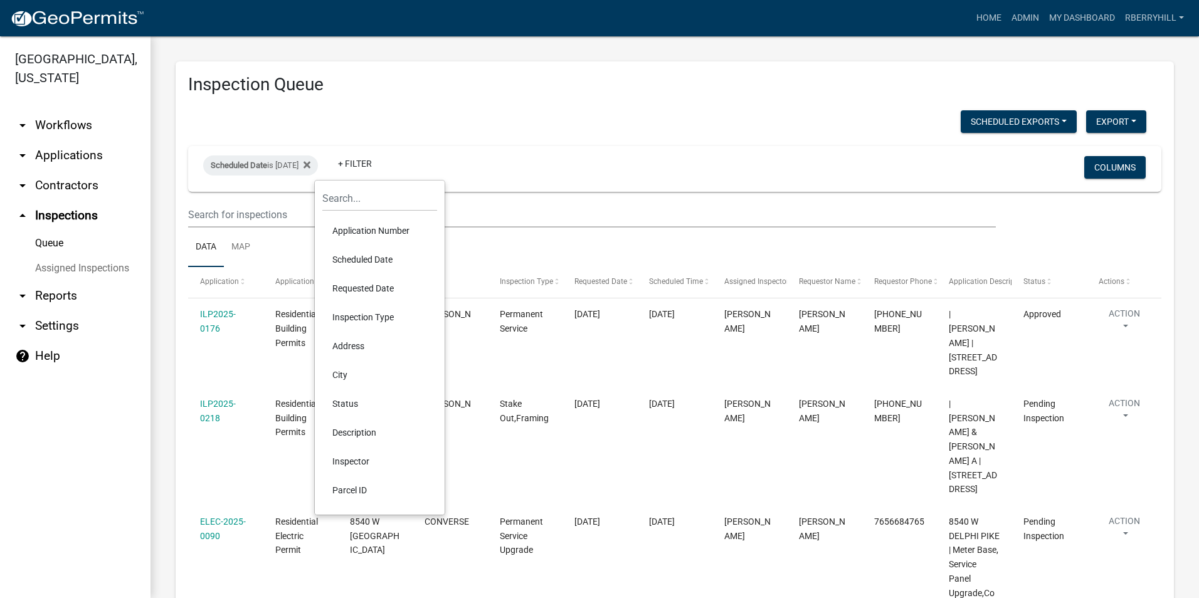
click at [376, 256] on li "Scheduled Date" at bounding box center [379, 259] width 115 height 29
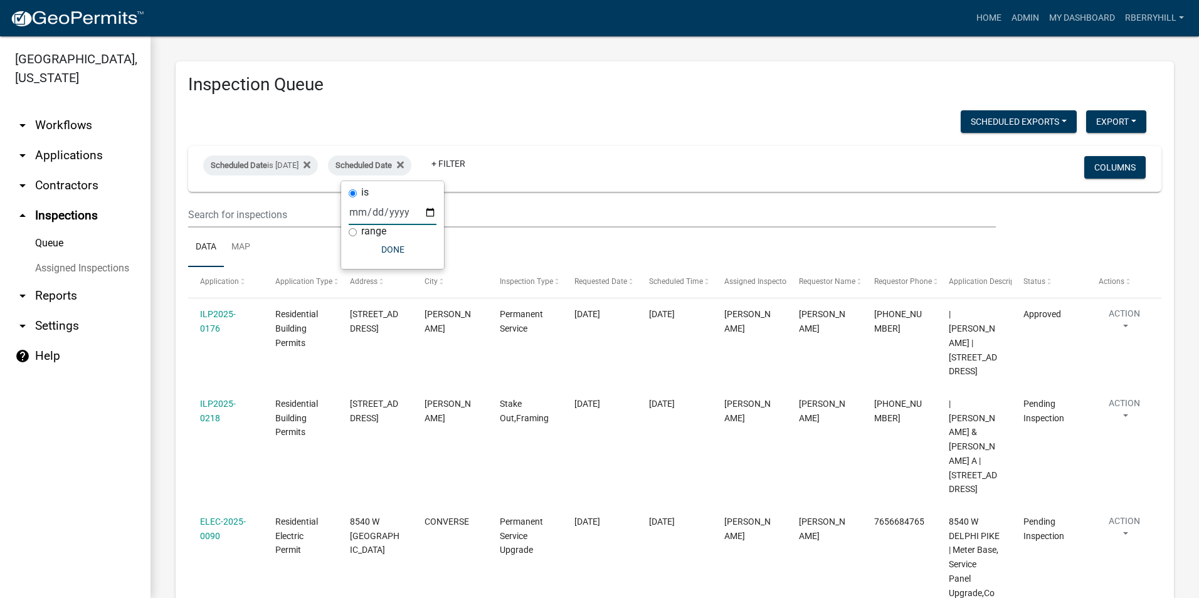
drag, startPoint x: 430, startPoint y: 213, endPoint x: 428, endPoint y: 224, distance: 11.4
click at [430, 215] on input "date" at bounding box center [393, 212] width 88 height 26
type input "2025-08-21"
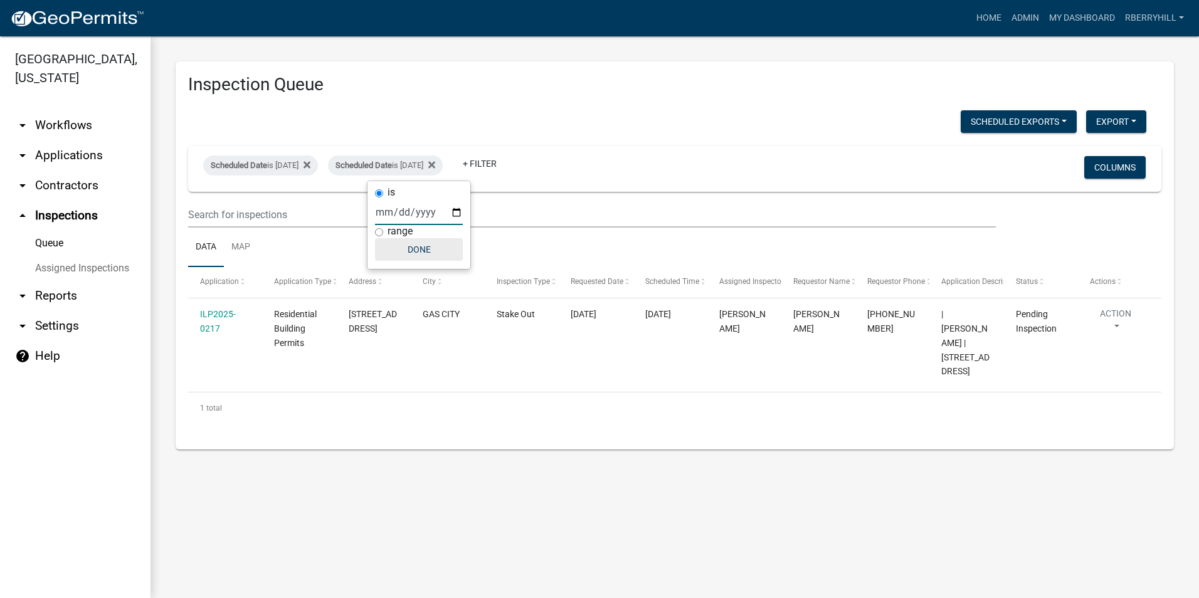
click at [423, 250] on button "Done" at bounding box center [419, 249] width 88 height 23
click at [435, 167] on icon at bounding box center [431, 165] width 7 height 10
